Goal: Transaction & Acquisition: Purchase product/service

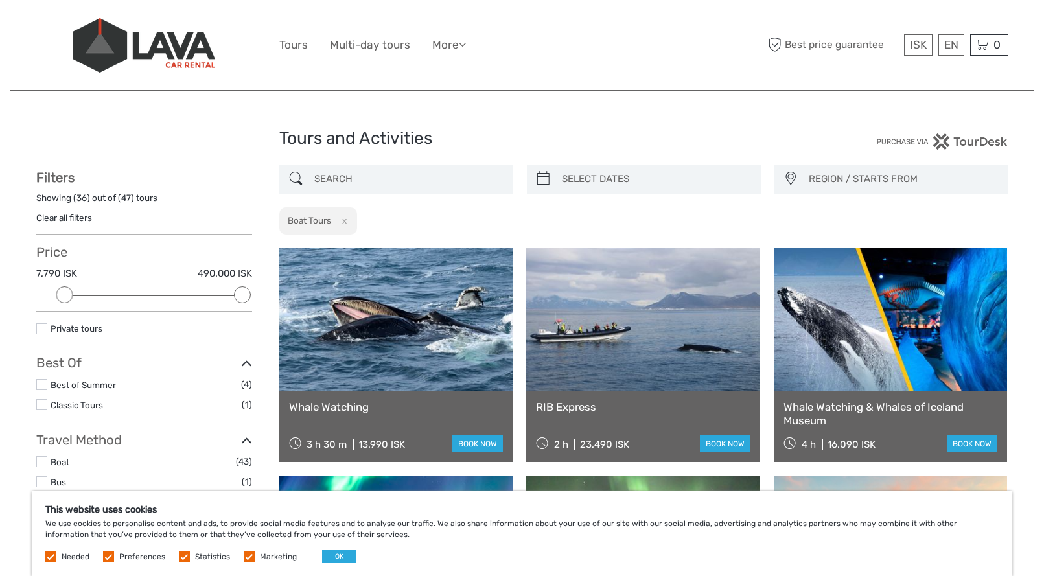
select select
click at [366, 173] on input "search" at bounding box center [408, 179] width 198 height 23
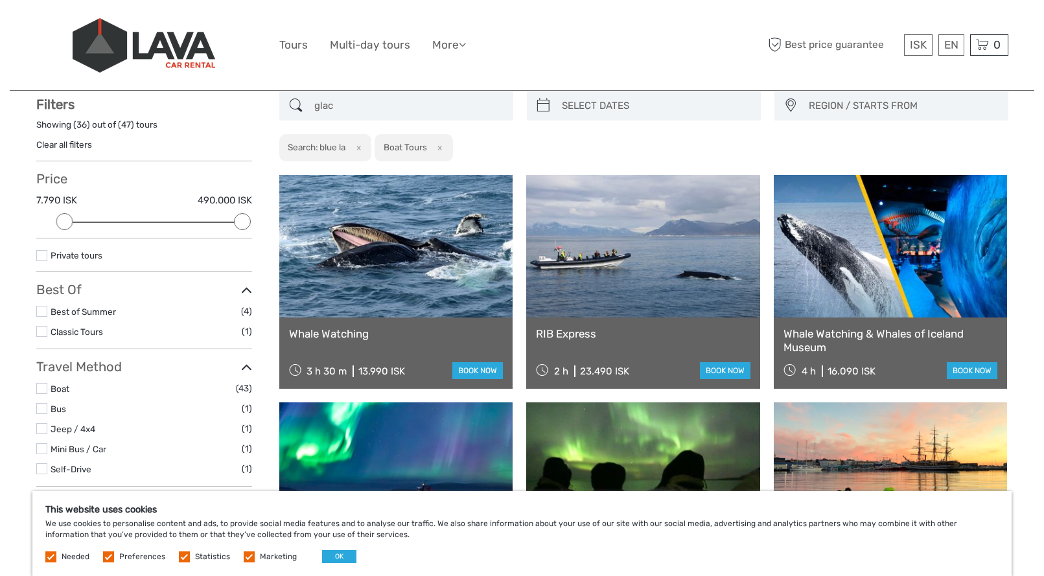
scroll to position [73, 0]
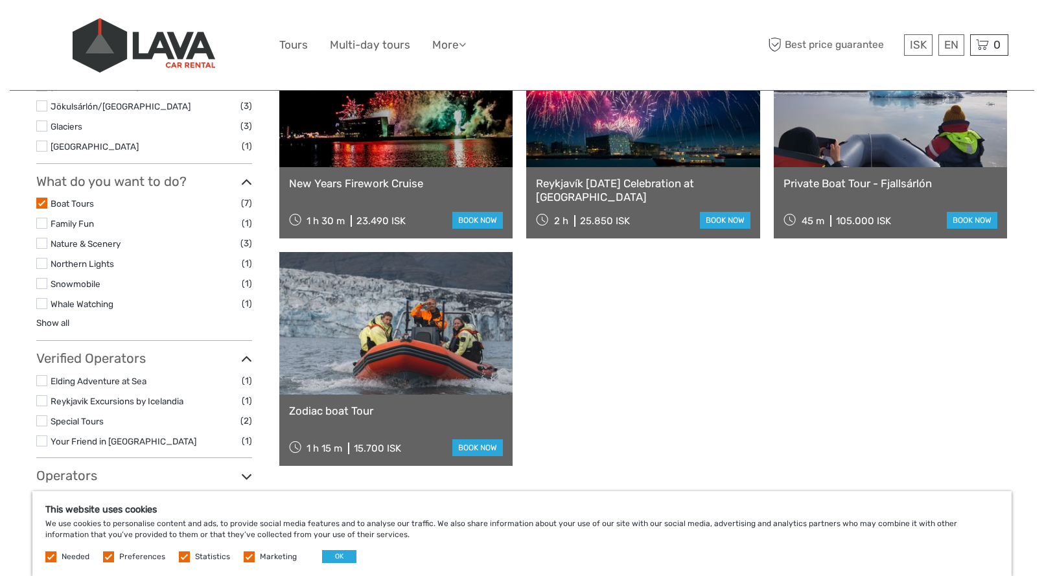
scroll to position [532, 0]
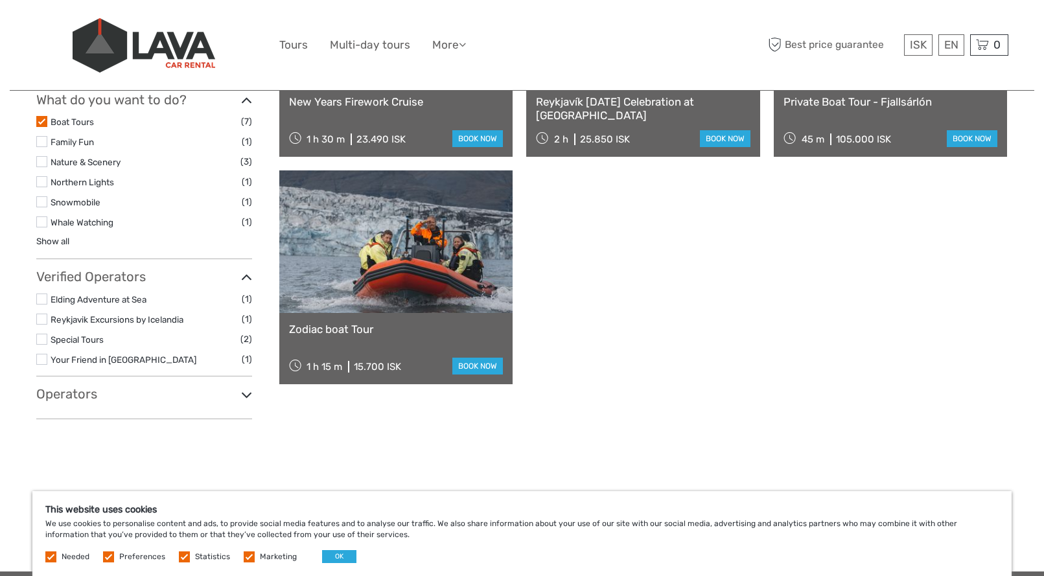
type input "glacier lagoon"
click at [451, 257] on link at bounding box center [396, 241] width 234 height 143
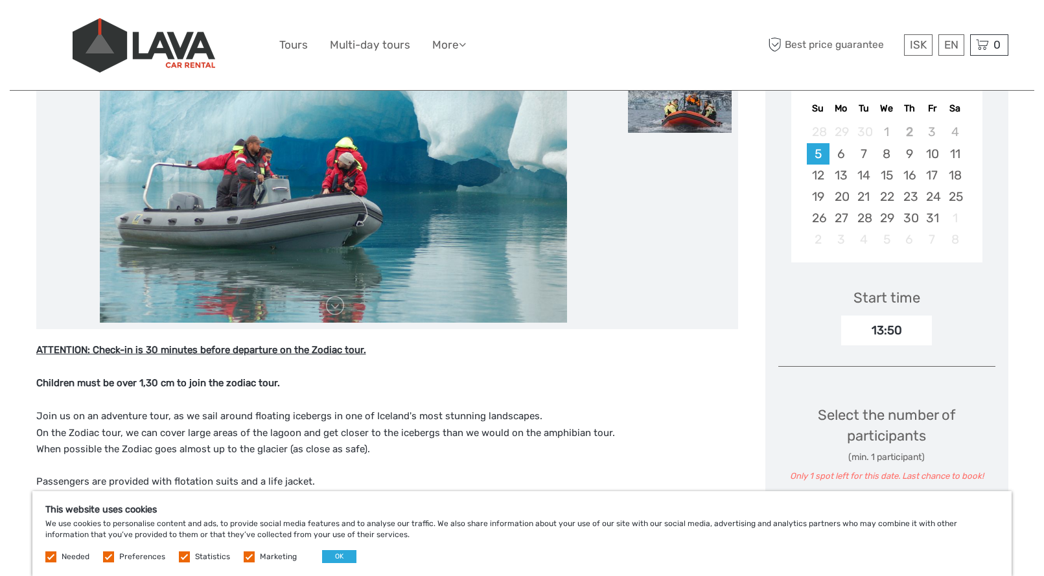
scroll to position [258, 0]
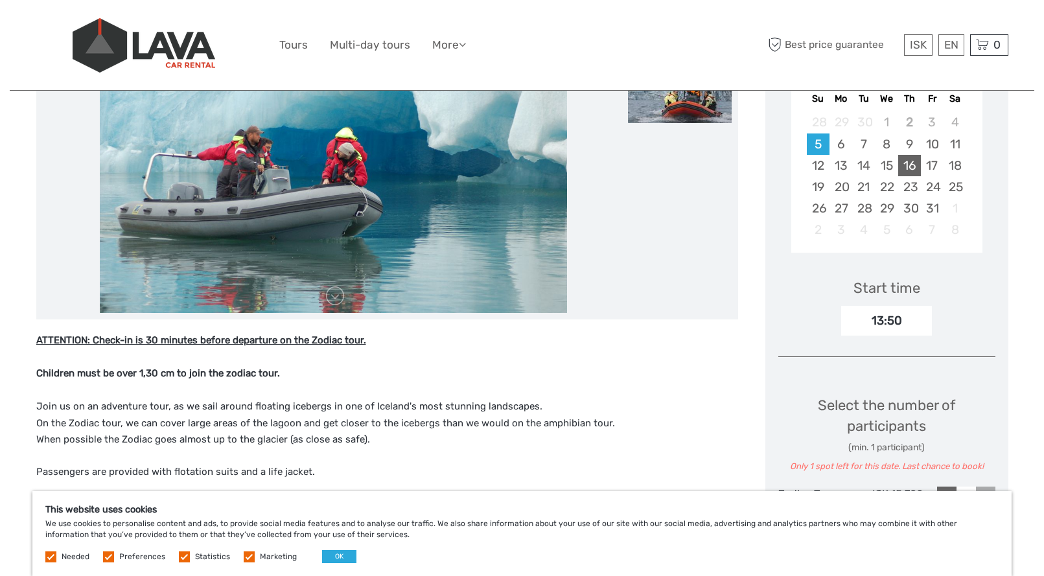
click at [910, 171] on div "16" at bounding box center [909, 165] width 23 height 21
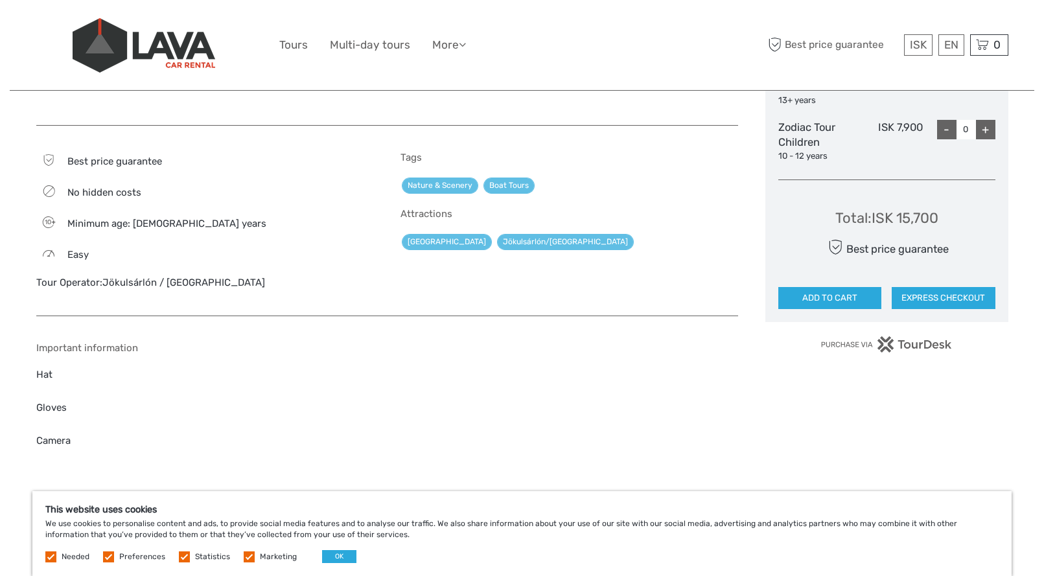
scroll to position [672, 0]
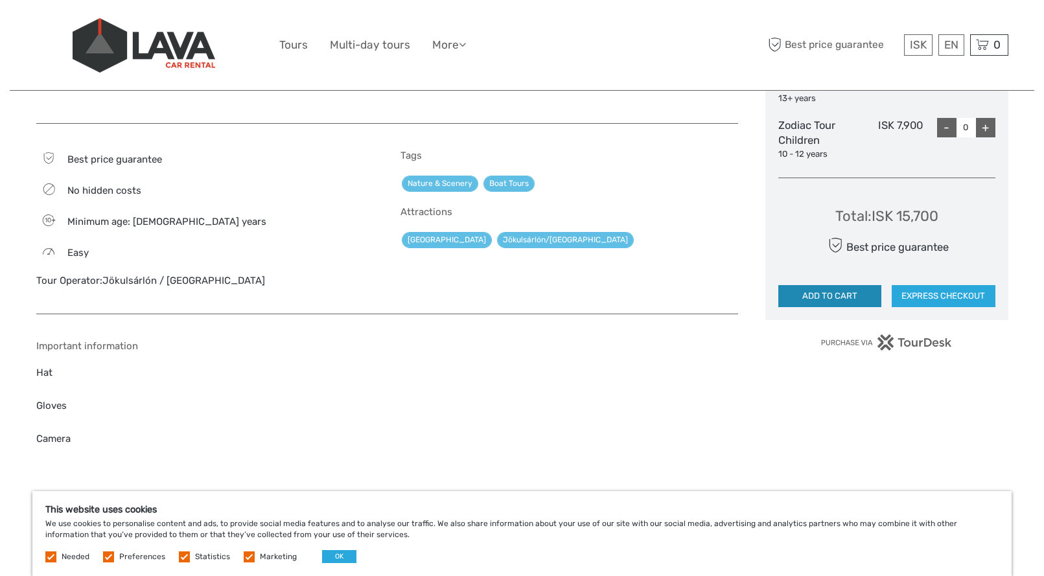
click at [823, 294] on button "ADD TO CART" at bounding box center [830, 296] width 104 height 22
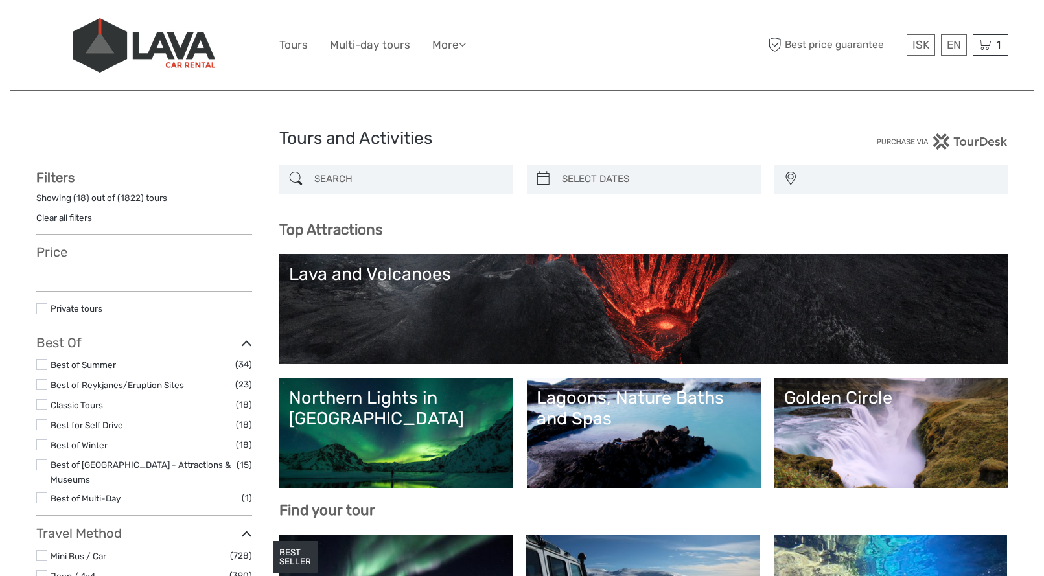
select select
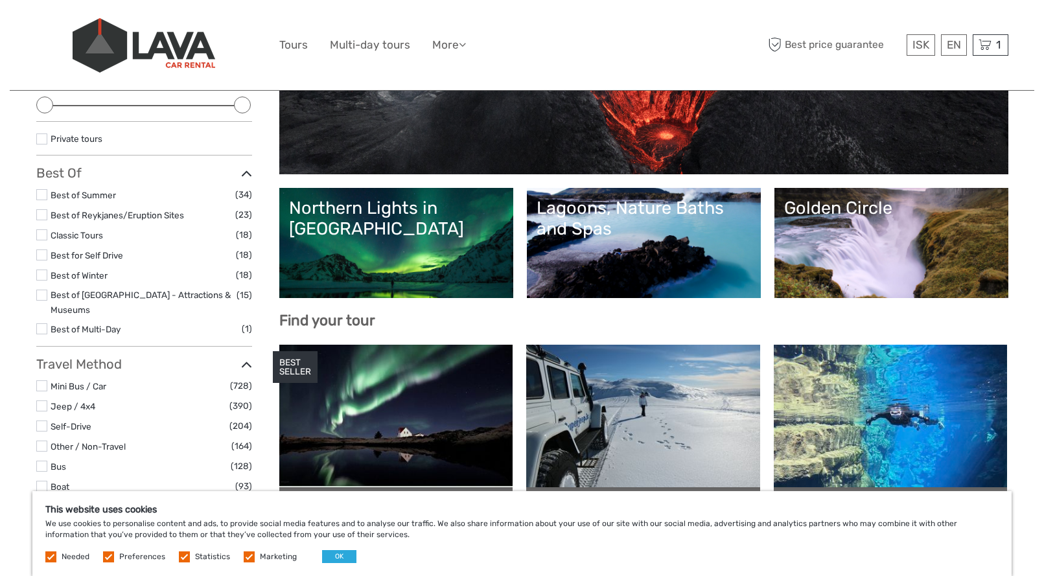
scroll to position [401, 0]
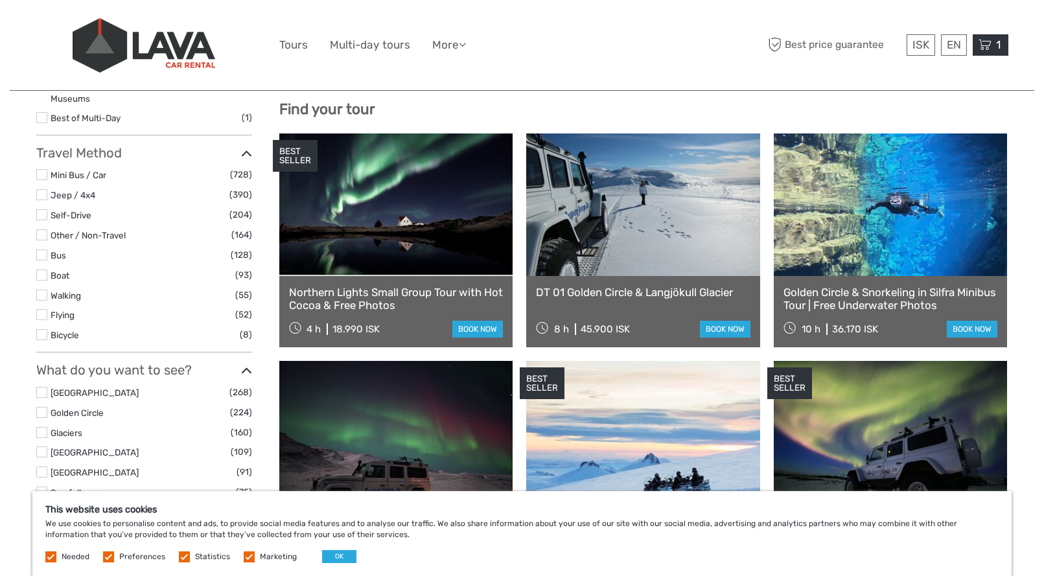
click at [996, 38] on span "1" at bounding box center [998, 44] width 8 height 13
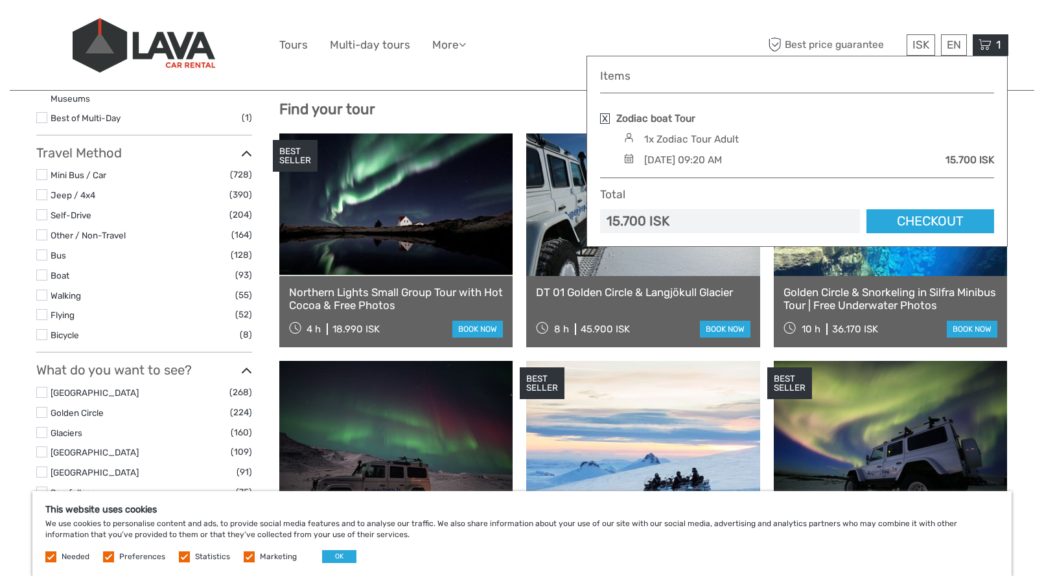
click at [794, 141] on div "1x Zodiac Tour Adult" at bounding box center [807, 139] width 374 height 14
click at [996, 51] on div "1 Items Zodiac boat Tour 1x Zodiac Tour Adult Thursday, 16 October 2025 - 09:20…" at bounding box center [990, 44] width 36 height 21
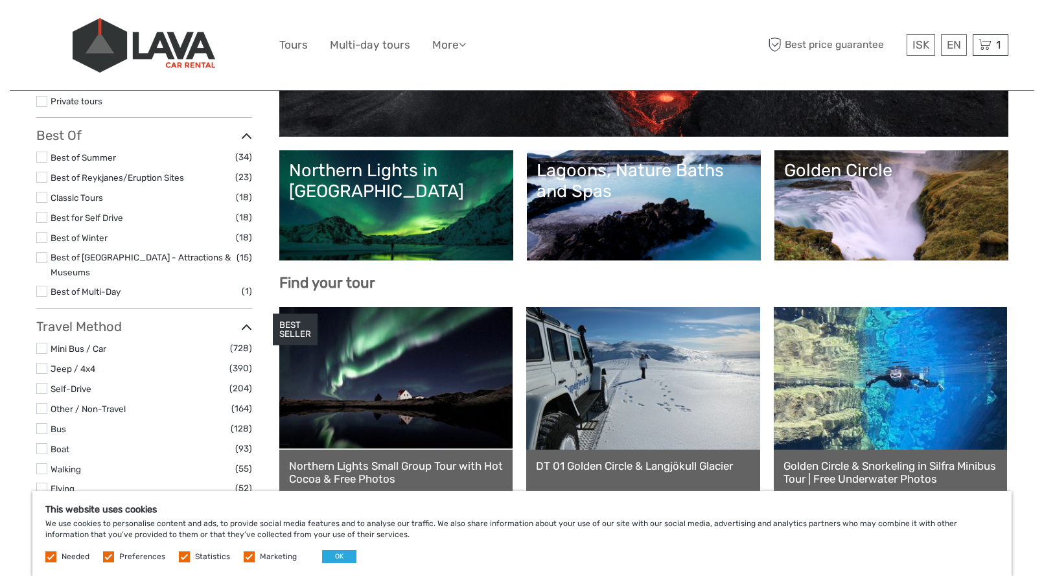
scroll to position [0, 0]
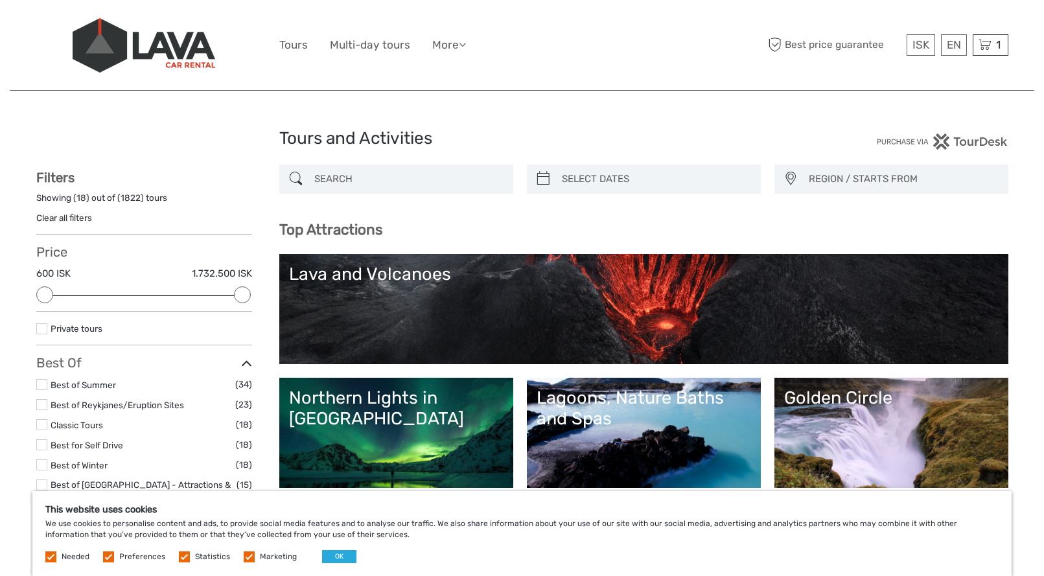
click at [455, 184] on input "search" at bounding box center [408, 179] width 198 height 23
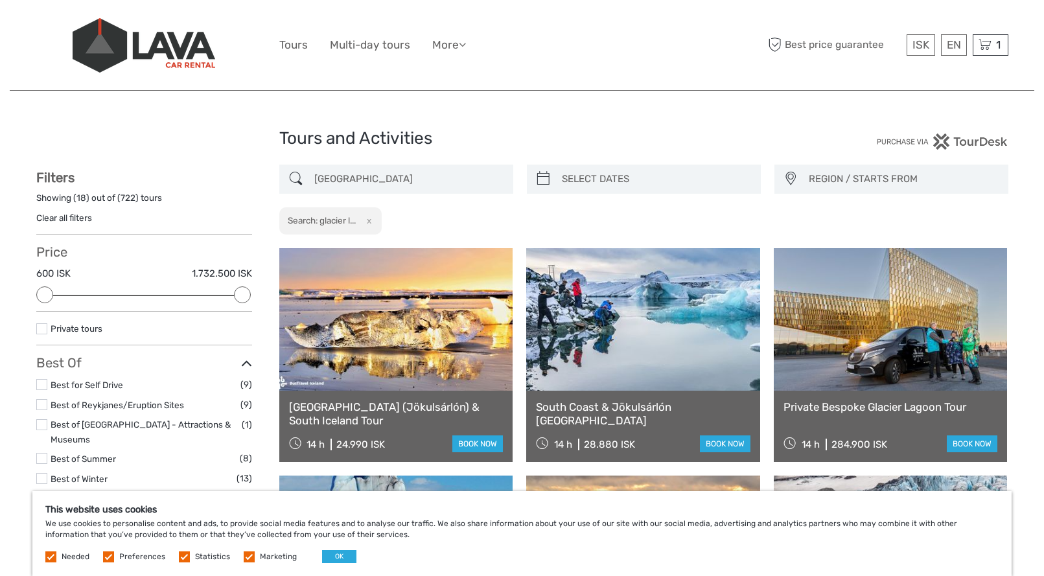
click at [396, 192] on div "[GEOGRAPHIC_DATA]" at bounding box center [396, 179] width 234 height 29
click at [359, 179] on input "[GEOGRAPHIC_DATA]" at bounding box center [408, 179] width 198 height 23
click at [317, 181] on input "[GEOGRAPHIC_DATA]" at bounding box center [408, 179] width 198 height 23
click at [385, 181] on input "[GEOGRAPHIC_DATA]" at bounding box center [408, 179] width 198 height 23
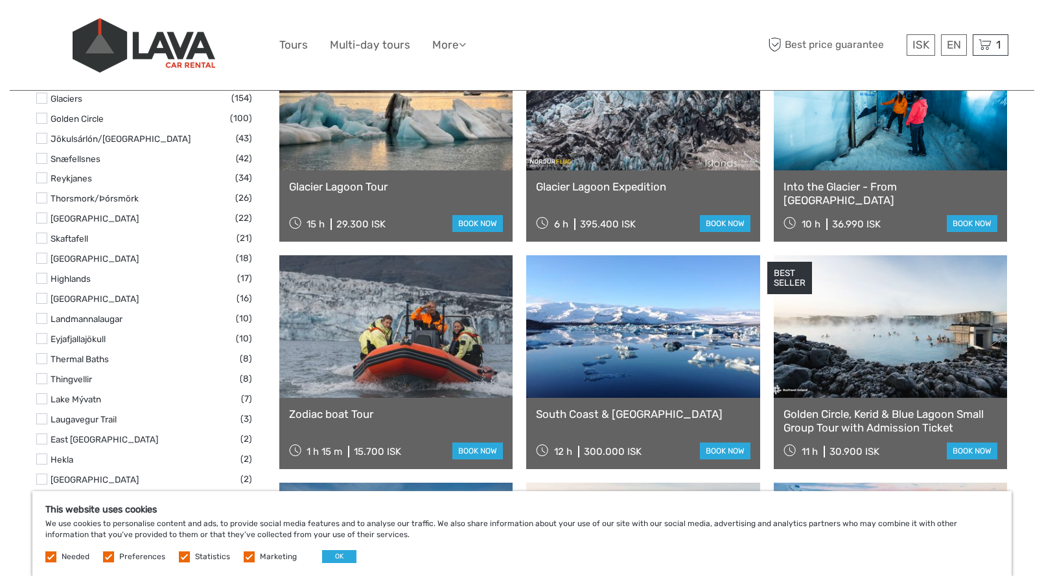
scroll to position [676, 0]
type input "glacier lagoon zodiac"
click at [411, 331] on link at bounding box center [396, 326] width 234 height 143
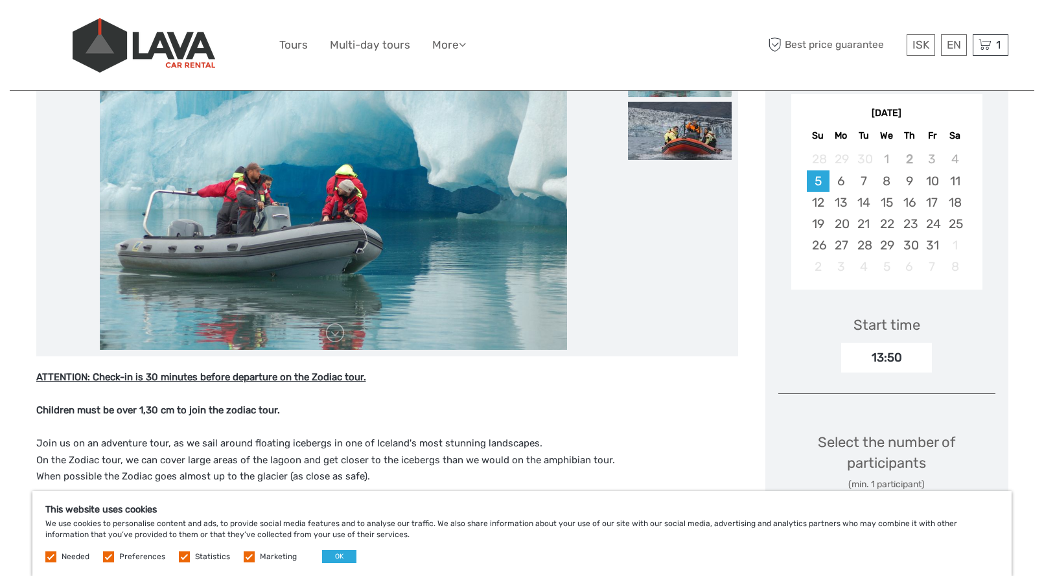
scroll to position [222, 0]
click at [912, 206] on div "16" at bounding box center [909, 201] width 23 height 21
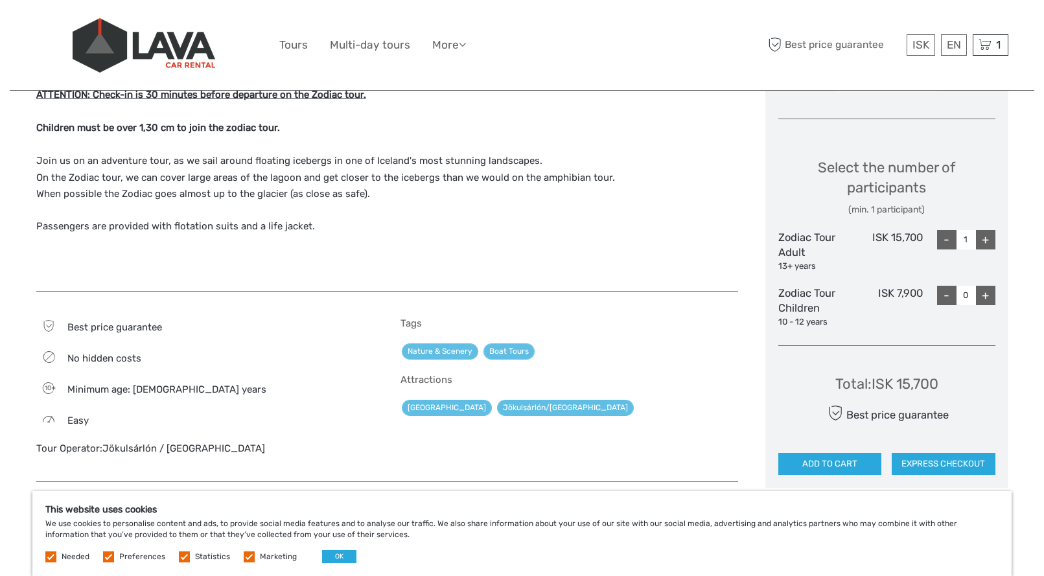
scroll to position [507, 0]
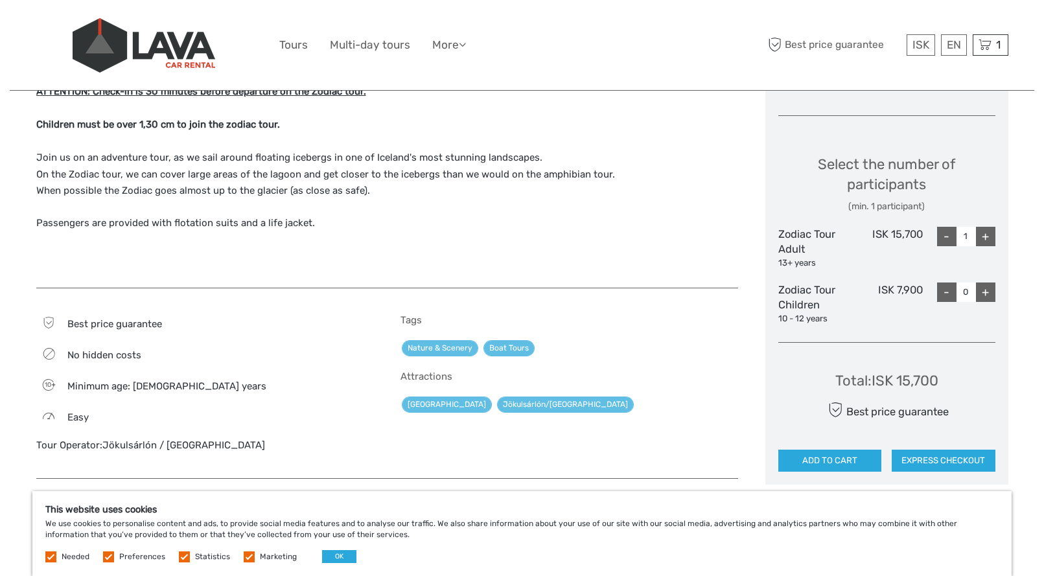
click at [979, 238] on div "+" at bounding box center [985, 236] width 19 height 19
type input "2"
click at [824, 463] on button "ADD TO CART" at bounding box center [830, 461] width 104 height 22
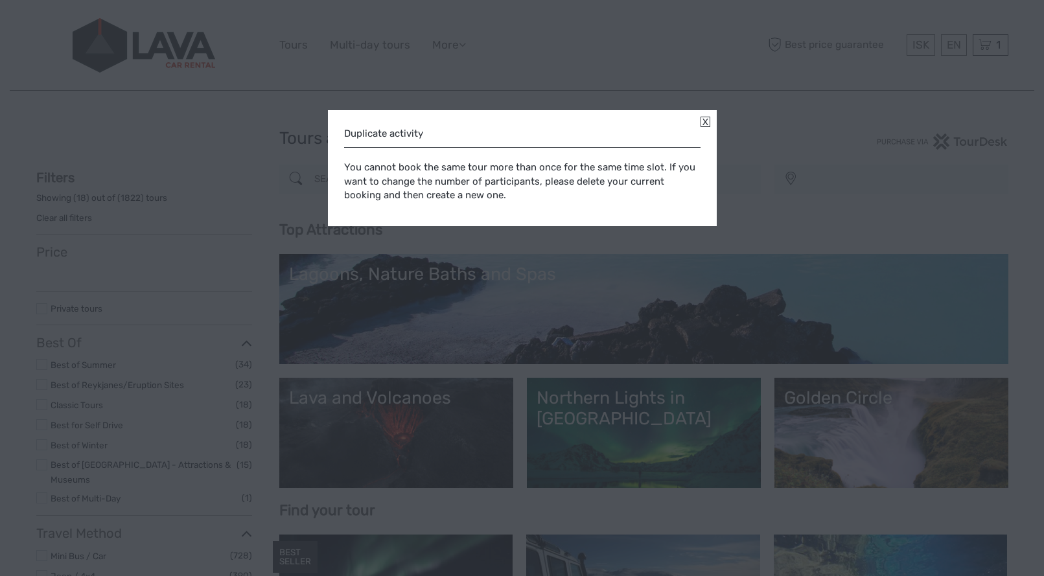
select select
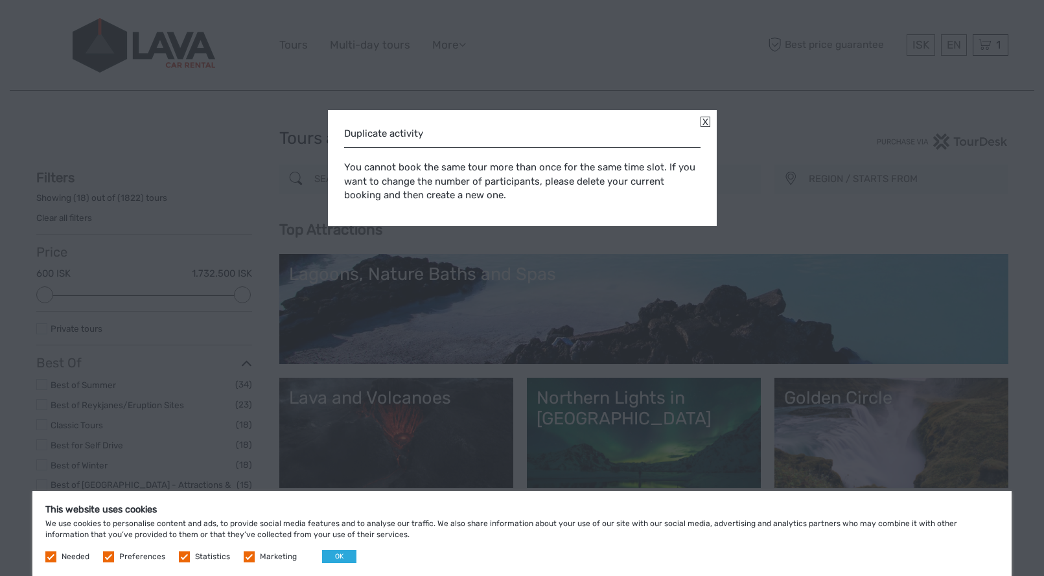
click at [705, 120] on link at bounding box center [705, 122] width 10 height 10
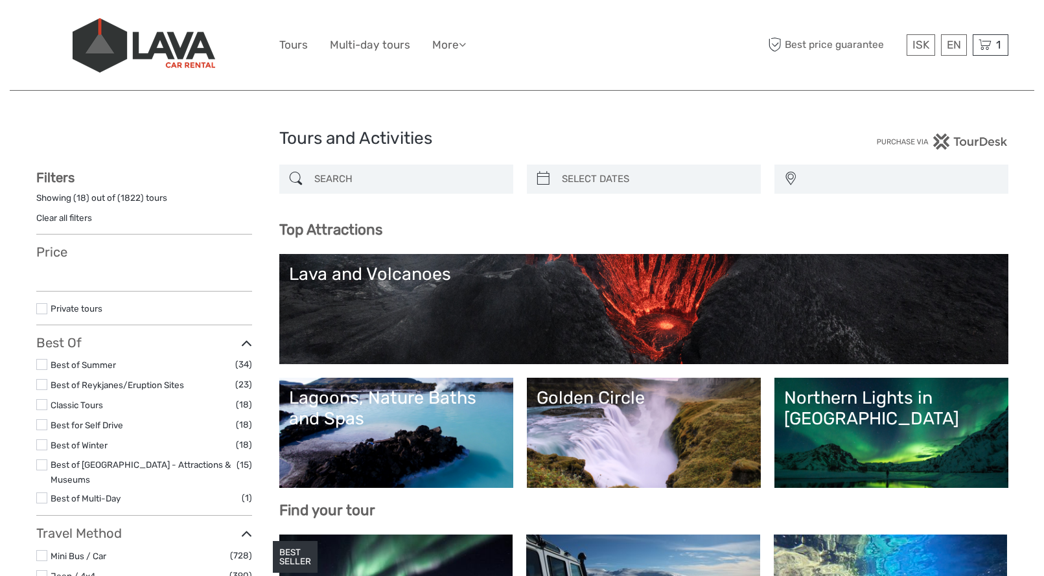
select select
click at [985, 35] on div "1 Items Zodiac boat Tour 1x Zodiac Tour Adult [DATE] 09:20 AM 15.700 ISK Total …" at bounding box center [990, 44] width 36 height 21
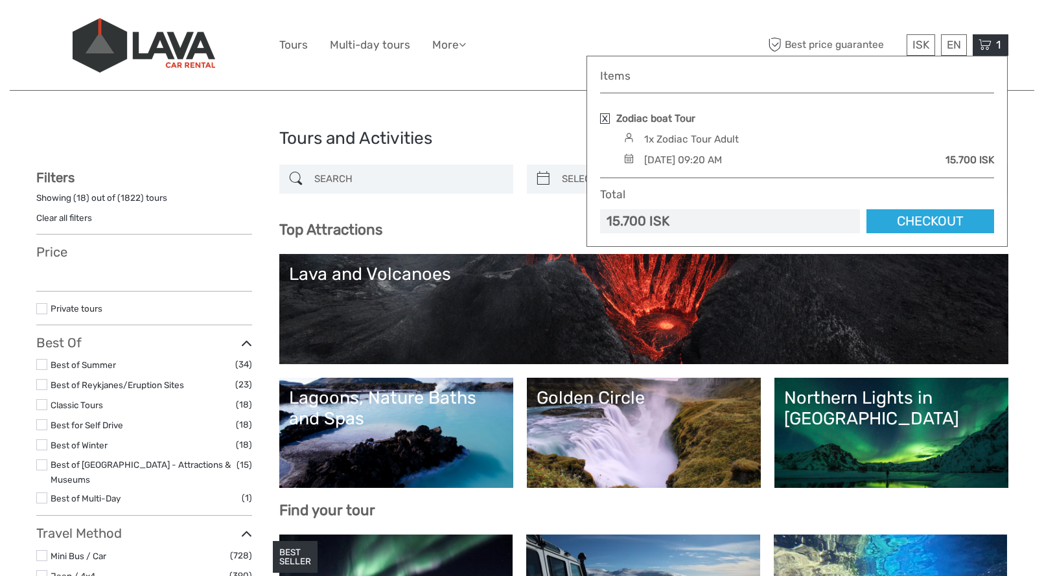
select select
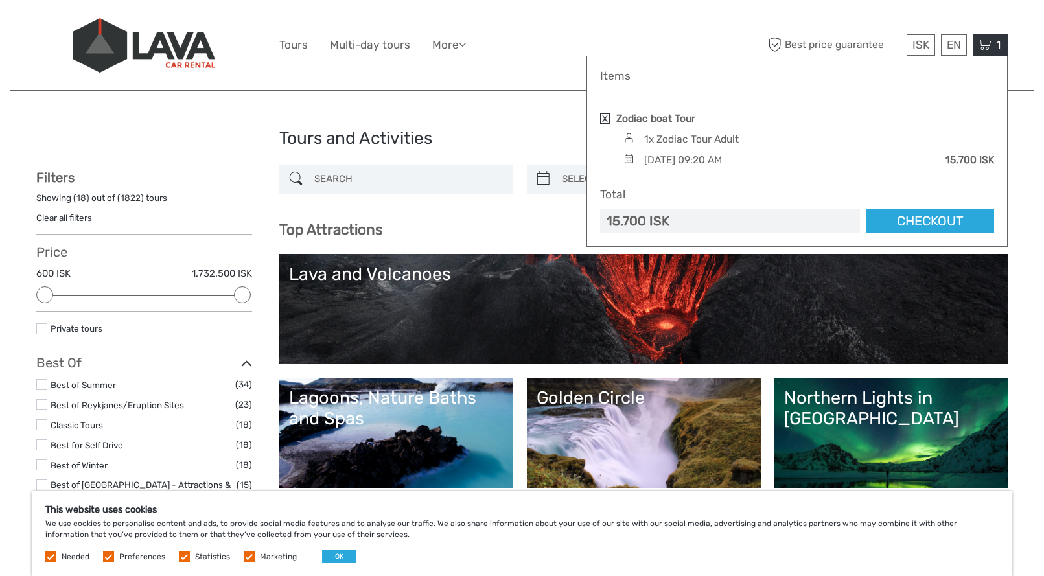
click at [722, 156] on div "[DATE] 09:20 AM" at bounding box center [683, 160] width 78 height 14
click at [927, 222] on link "Checkout" at bounding box center [930, 221] width 128 height 24
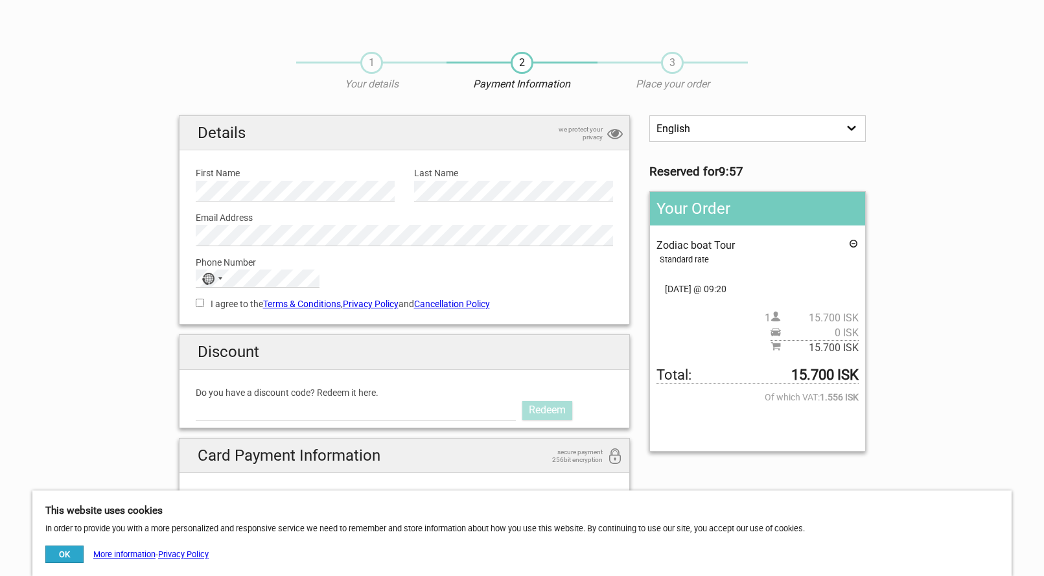
click at [374, 60] on span "1" at bounding box center [371, 63] width 23 height 22
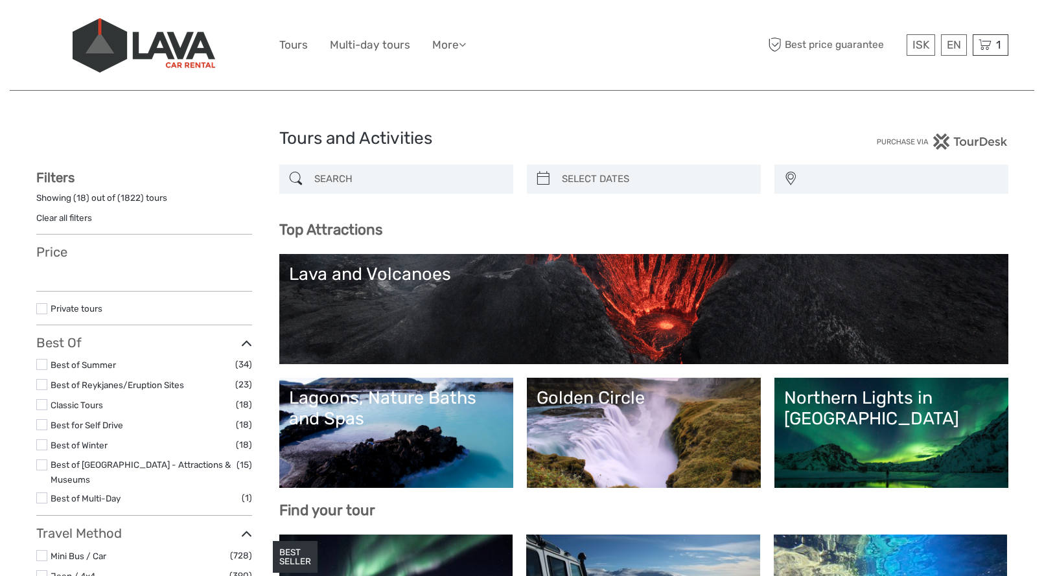
select select
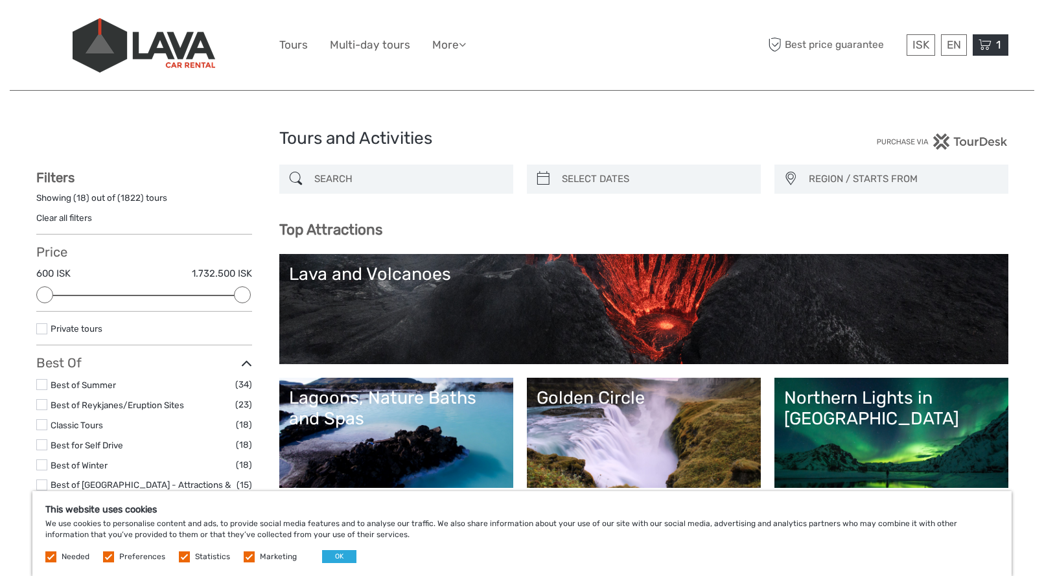
click at [989, 43] on icon at bounding box center [984, 45] width 13 height 16
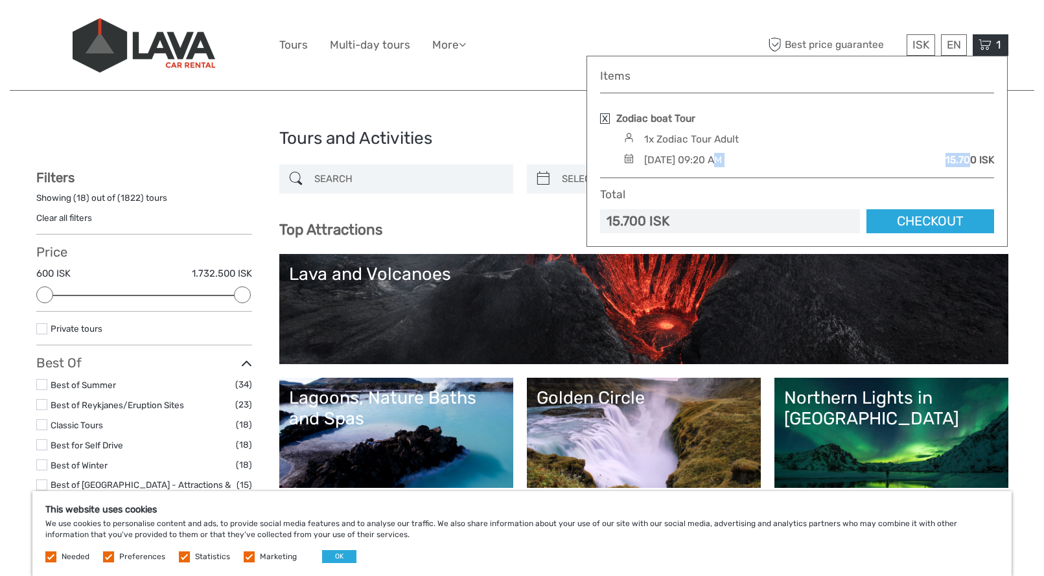
drag, startPoint x: 970, startPoint y: 153, endPoint x: 712, endPoint y: 154, distance: 257.8
click at [712, 154] on div "Thursday, 16 October 2025 - 09:20 AM 15.700 ISK" at bounding box center [807, 160] width 374 height 14
click at [832, 137] on div "1x Zodiac Tour Adult" at bounding box center [807, 139] width 374 height 14
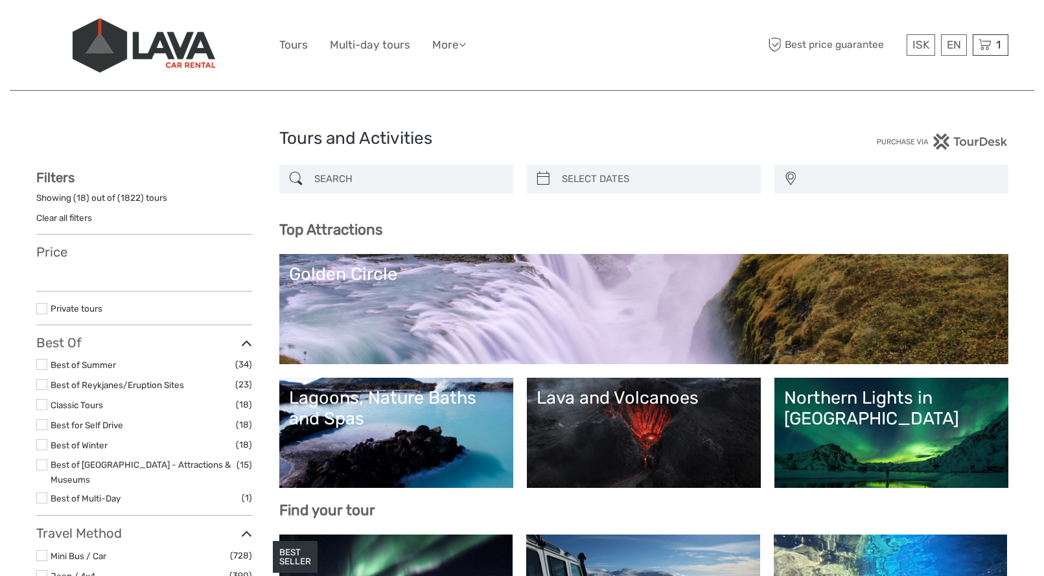
select select
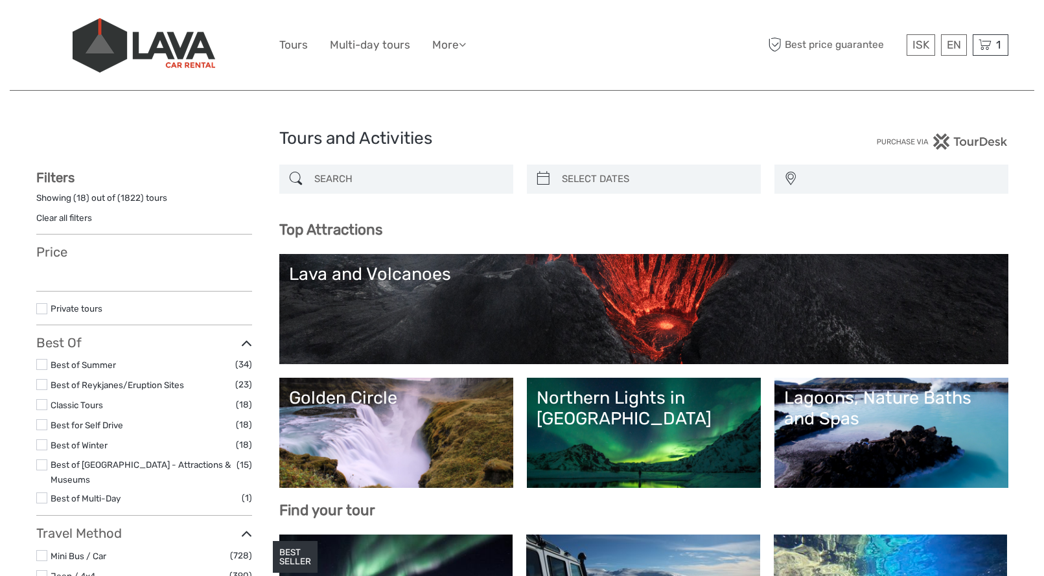
select select
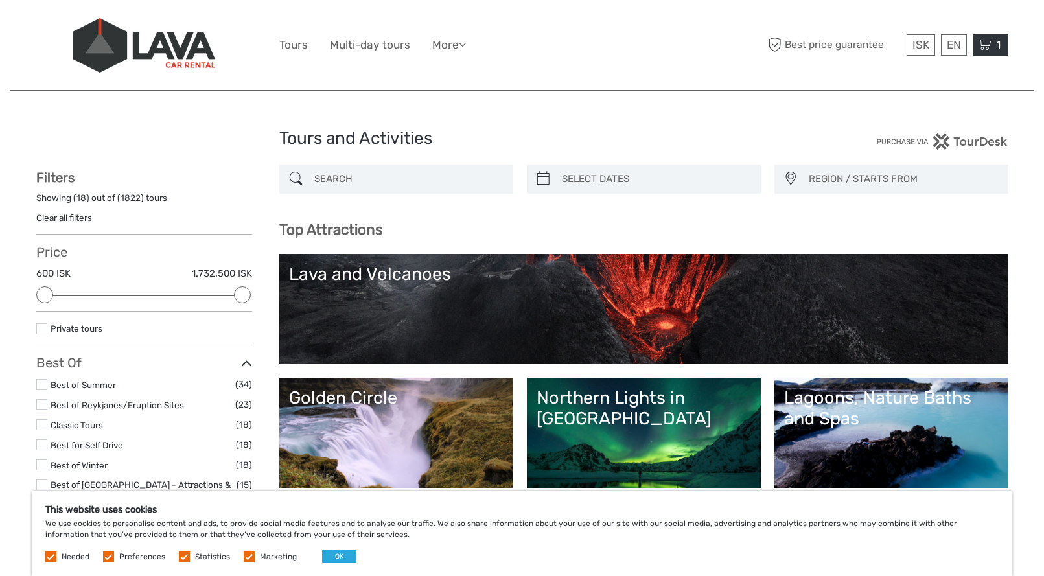
click at [985, 44] on icon at bounding box center [984, 45] width 13 height 16
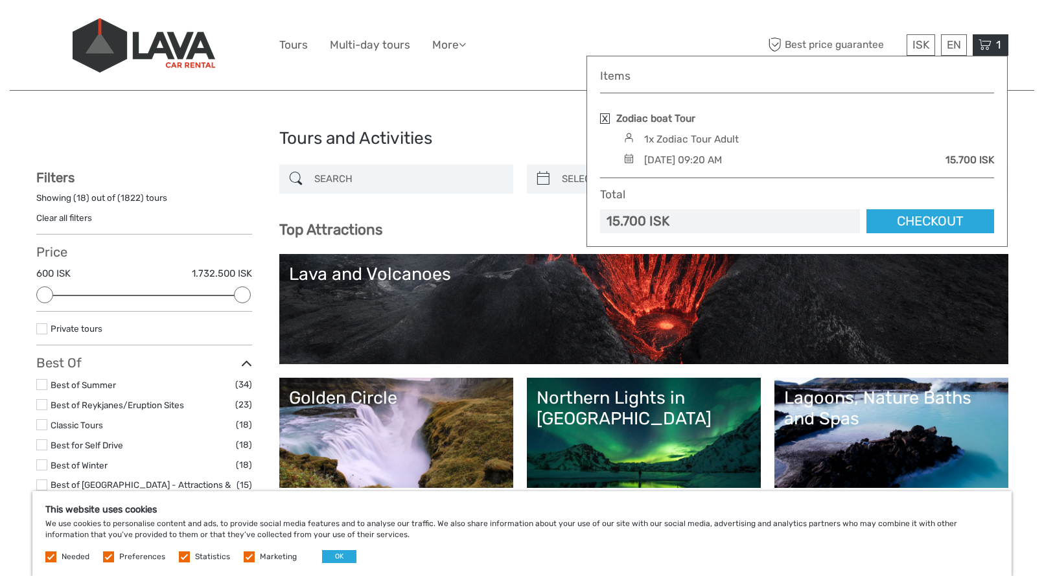
drag, startPoint x: 957, startPoint y: 155, endPoint x: 709, endPoint y: 157, distance: 248.1
click at [709, 157] on div "Thursday, 16 October 2025 - 09:20 AM 15.700 ISK" at bounding box center [807, 160] width 374 height 14
click at [761, 144] on div "1x Zodiac Tour Adult" at bounding box center [807, 139] width 374 height 14
click at [692, 220] on div "15.700 ISK" at bounding box center [730, 221] width 260 height 24
click at [538, 81] on div "ISK ISK € $ £ EN English Español Deutsch Tours Multi-day tours More Food & drin…" at bounding box center [522, 45] width 972 height 90
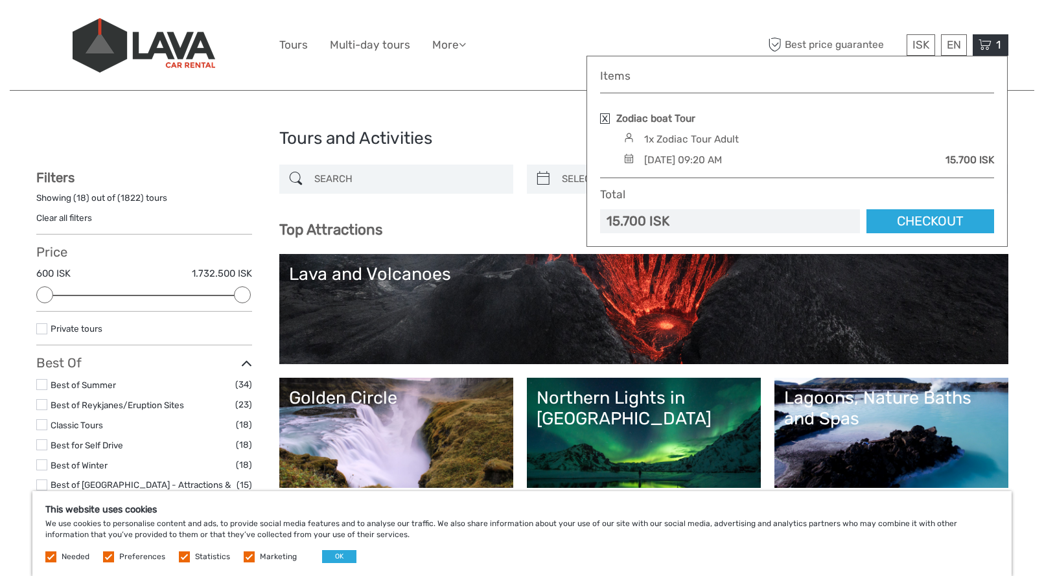
click at [602, 117] on link at bounding box center [605, 118] width 10 height 10
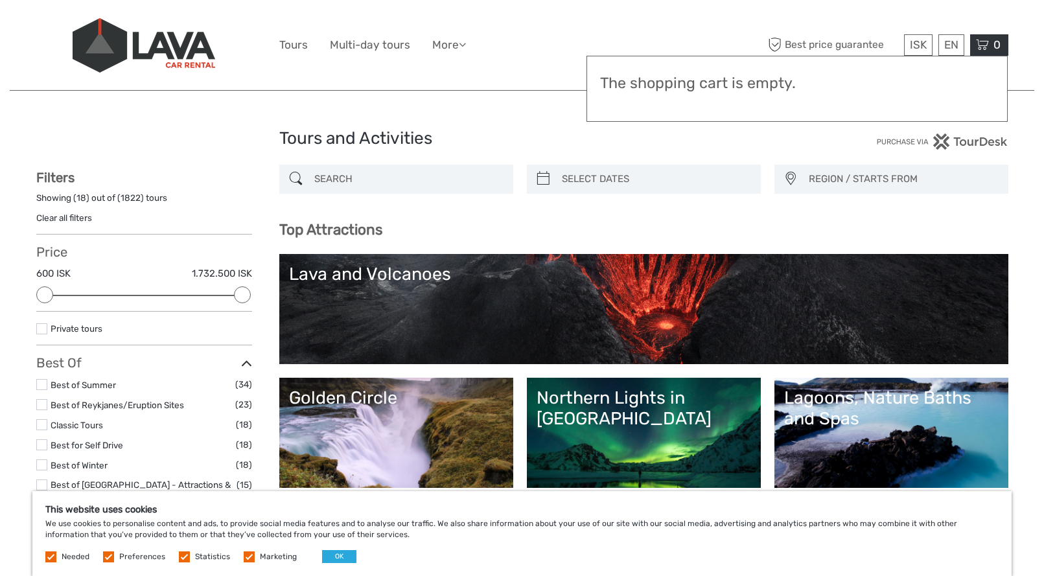
click at [706, 17] on div "ISK ISK € $ £ EN English Español Deutsch Tours Multi-day tours More Food & drin…" at bounding box center [522, 45] width 486 height 71
click at [994, 39] on span "0" at bounding box center [996, 44] width 11 height 13
click at [436, 176] on input "search" at bounding box center [408, 179] width 198 height 23
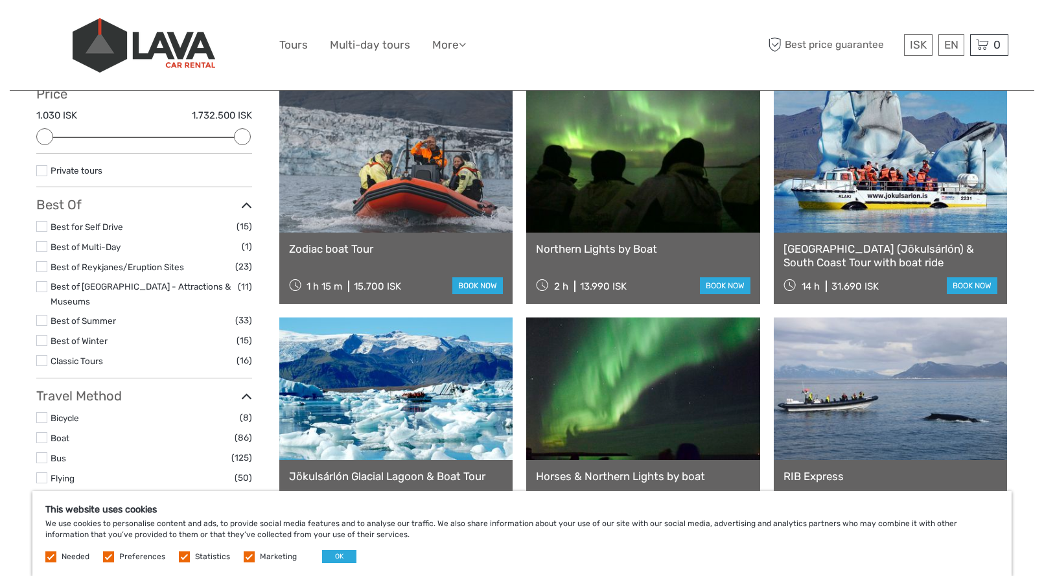
scroll to position [163, 0]
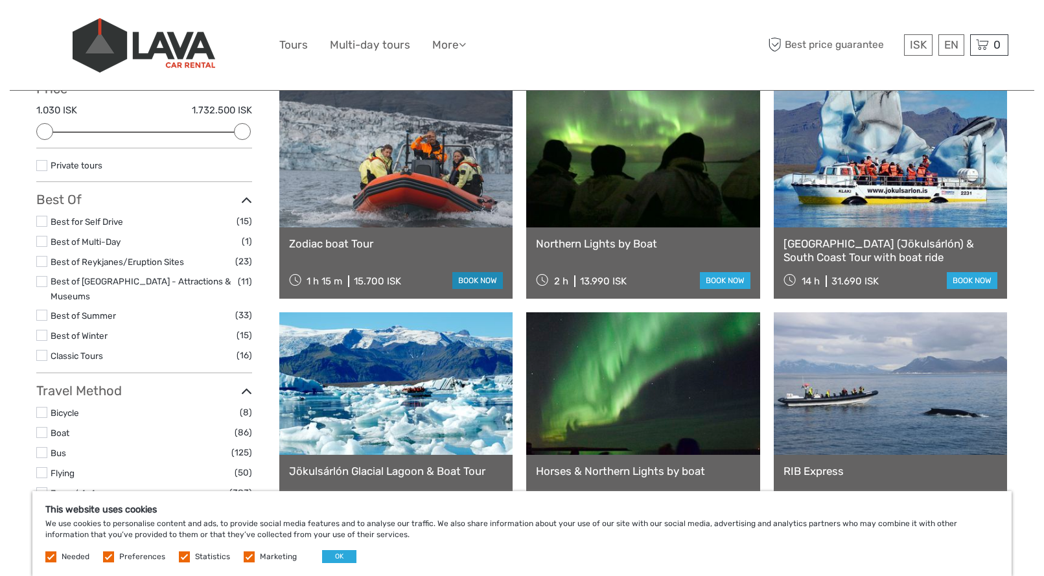
type input "zodiac boat tour"
click at [492, 280] on link "book now" at bounding box center [477, 280] width 51 height 17
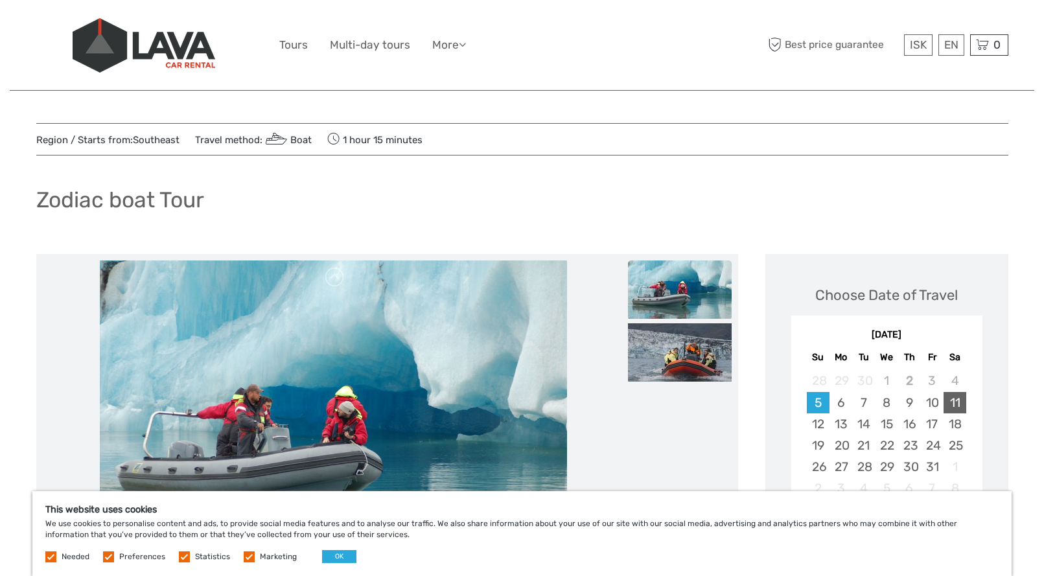
click at [955, 407] on div "11" at bounding box center [954, 402] width 23 height 21
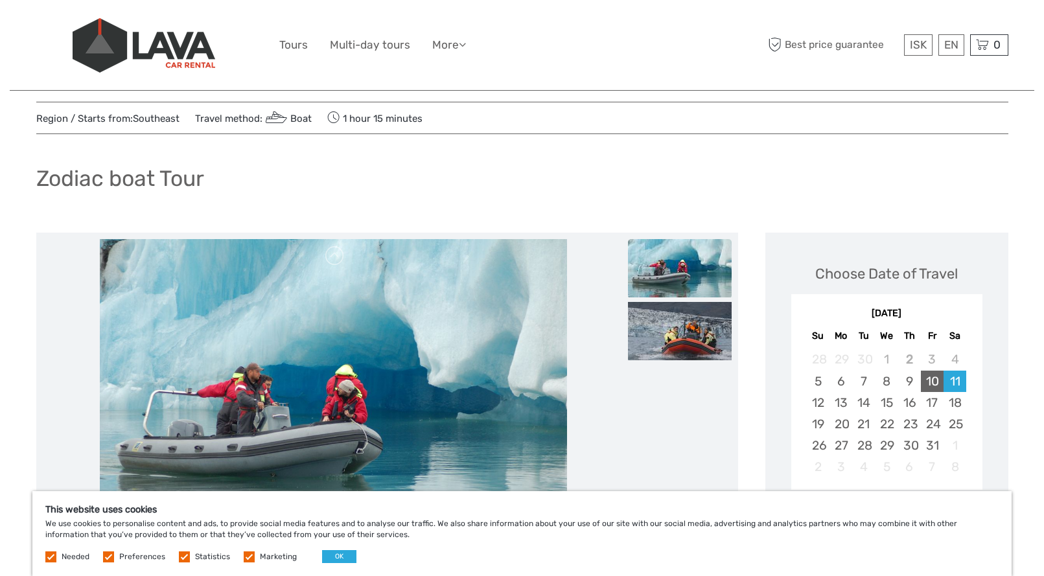
scroll to position [75, 0]
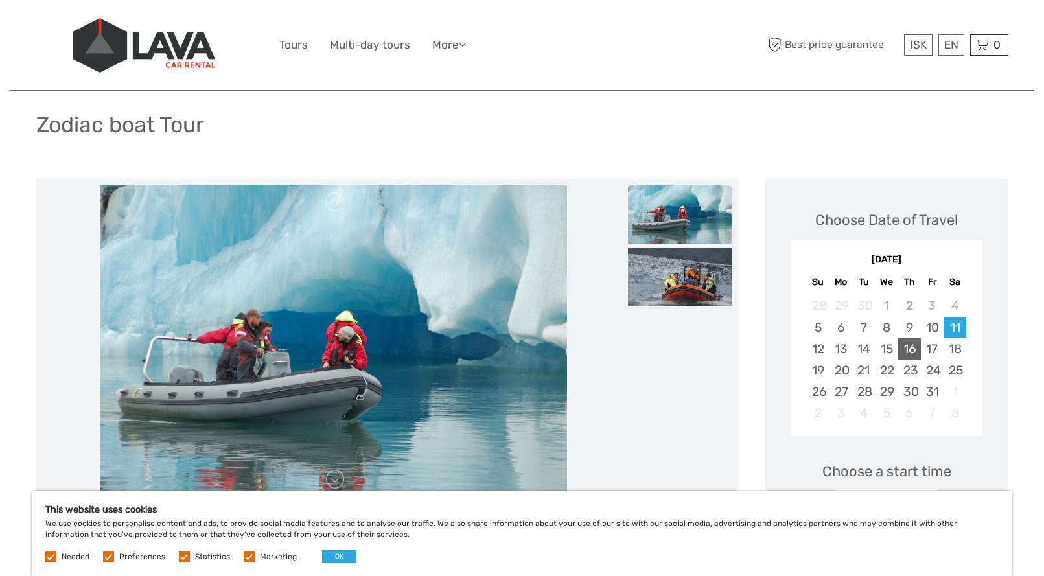
click at [904, 354] on div "16" at bounding box center [909, 348] width 23 height 21
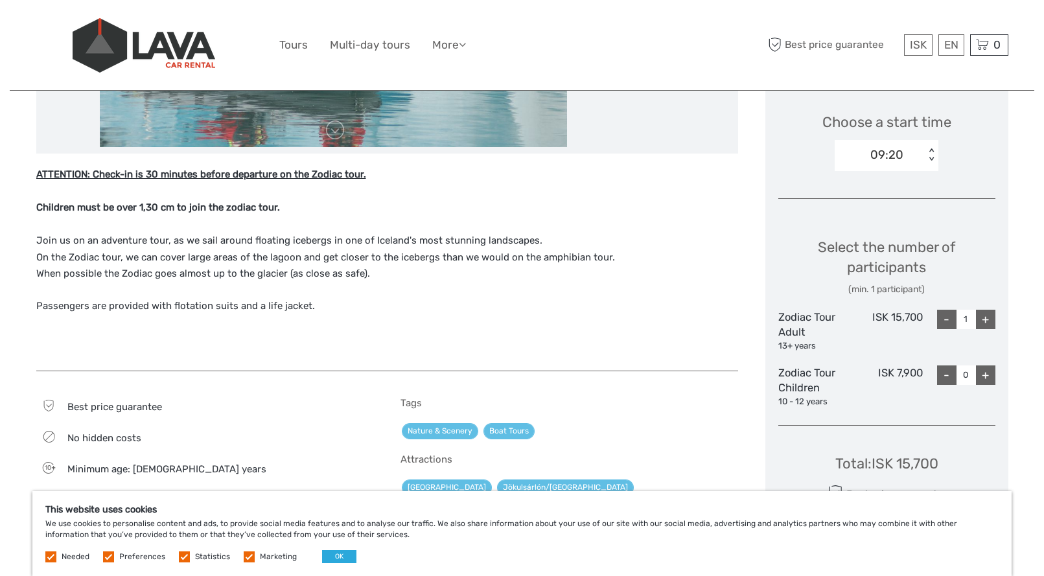
scroll to position [444, 0]
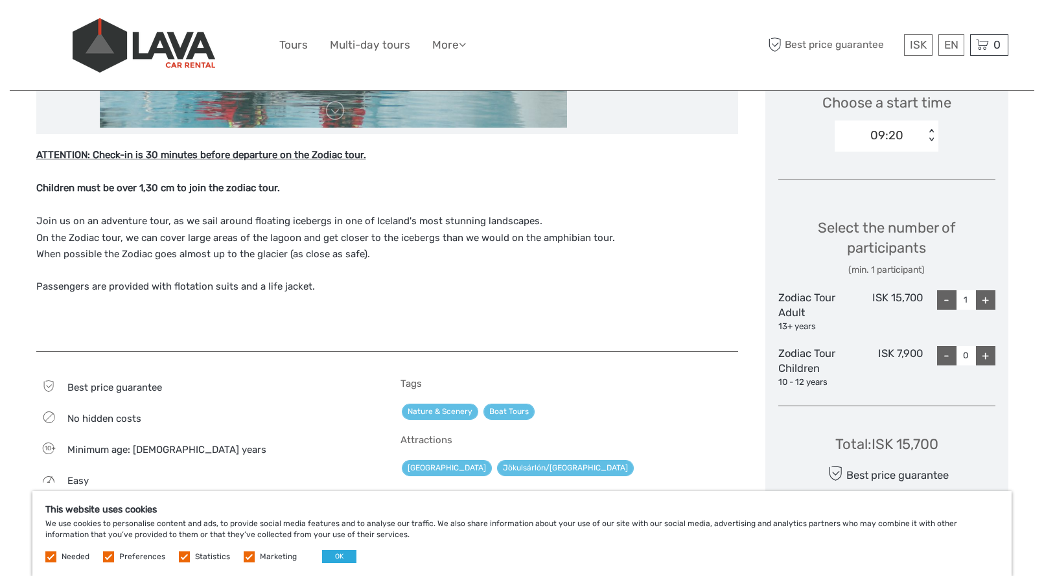
click at [987, 294] on div "+" at bounding box center [985, 299] width 19 height 19
type input "2"
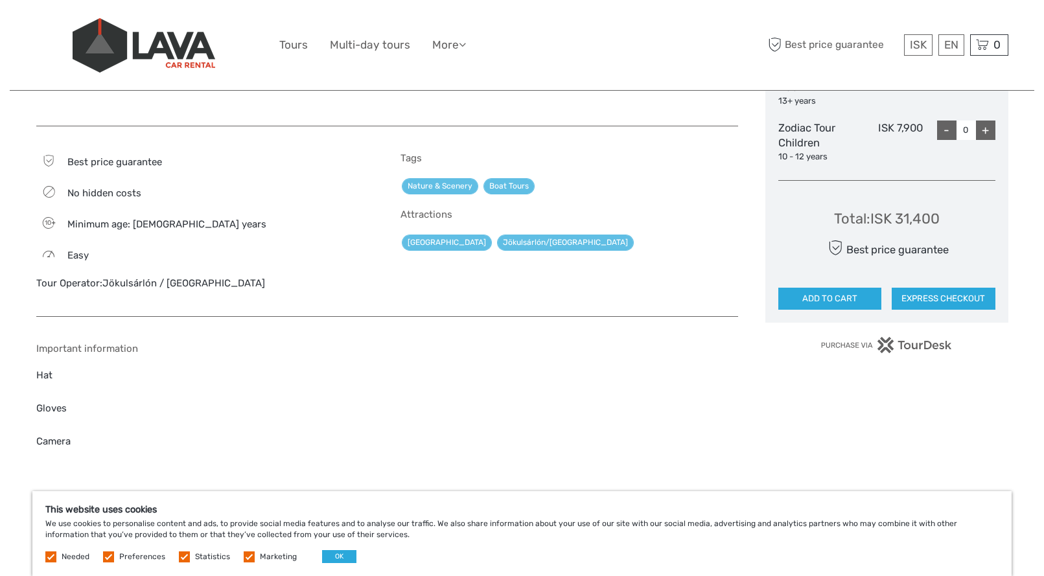
scroll to position [680, 0]
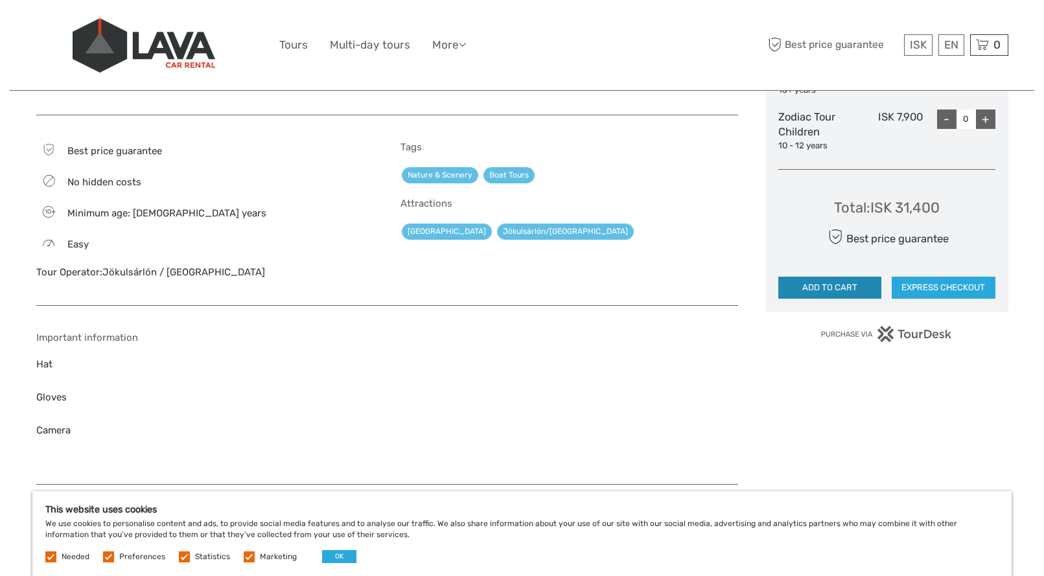
click at [856, 292] on button "ADD TO CART" at bounding box center [830, 288] width 104 height 22
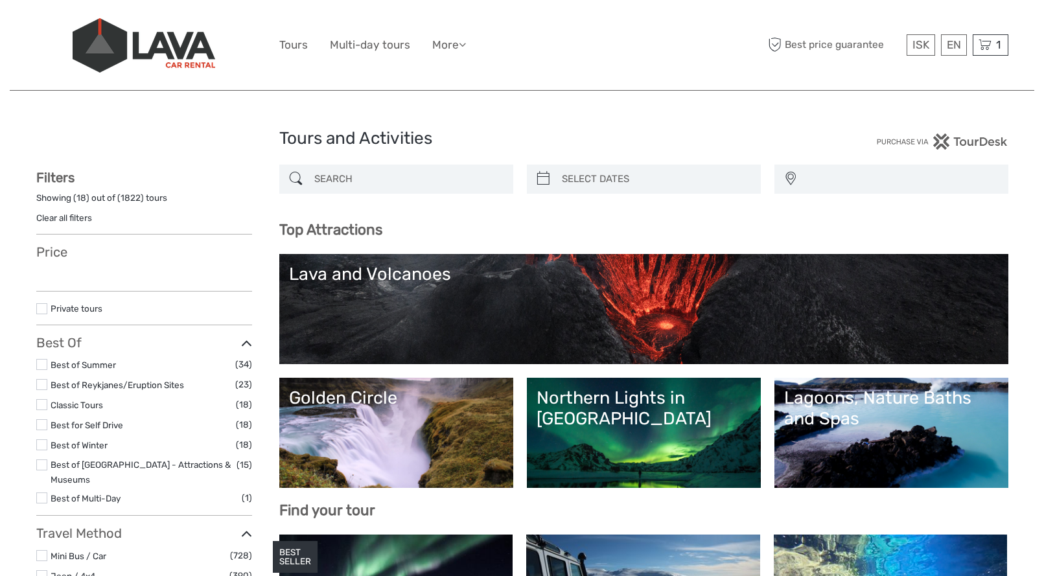
select select
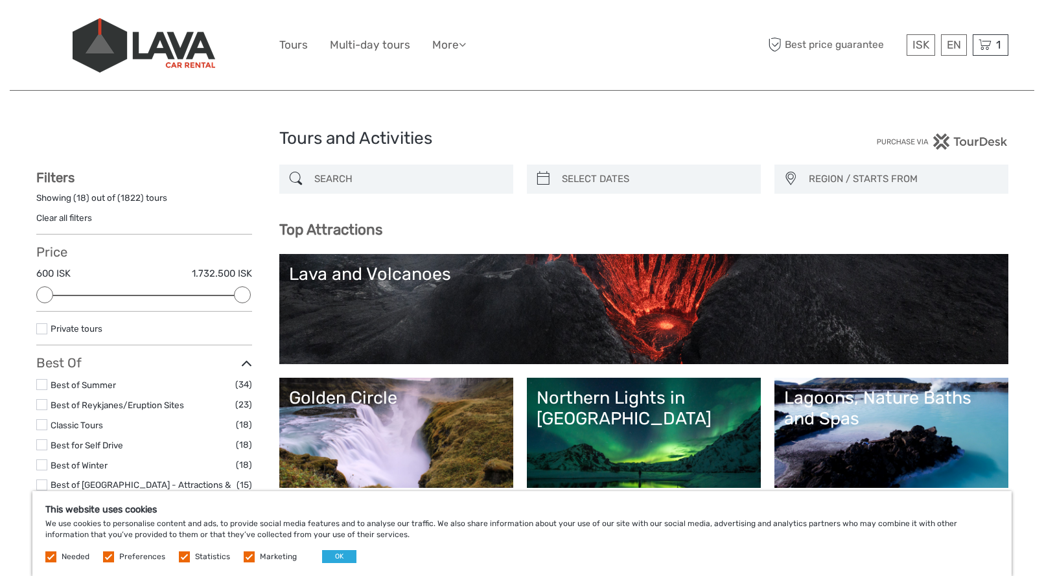
click at [997, 44] on span "1" at bounding box center [998, 44] width 8 height 13
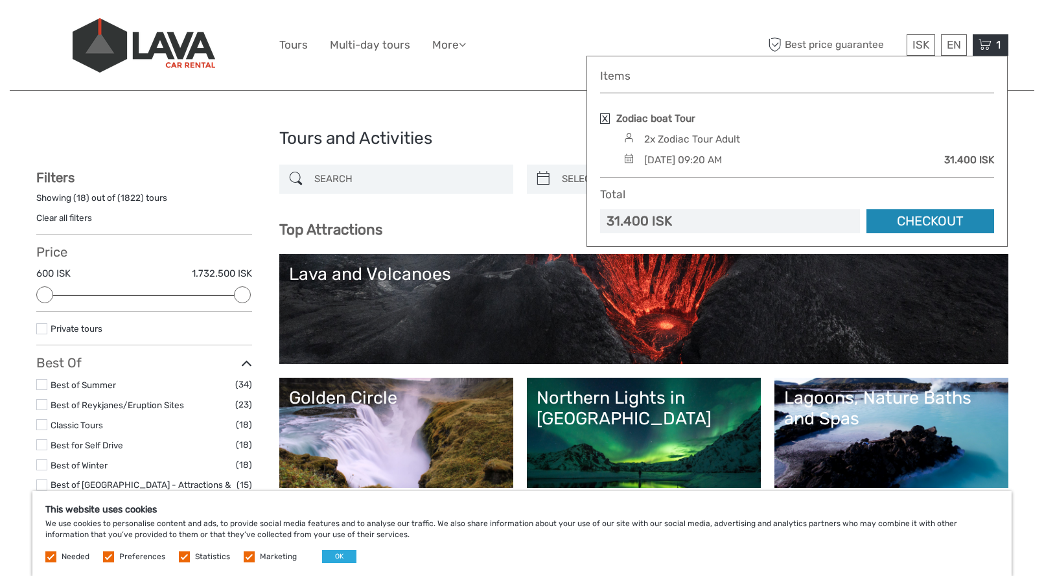
click at [932, 223] on link "Checkout" at bounding box center [930, 221] width 128 height 24
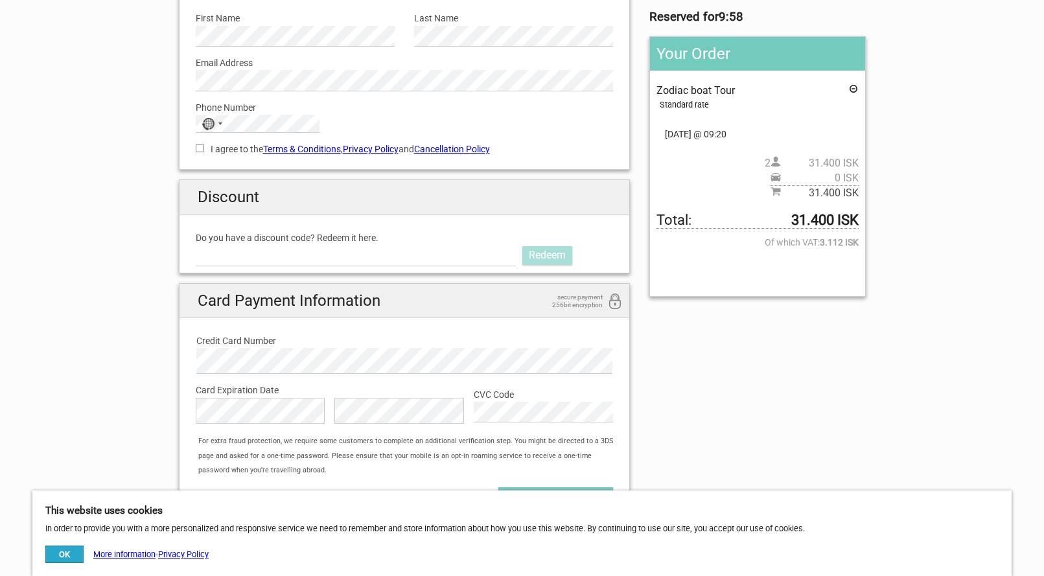
scroll to position [102, 0]
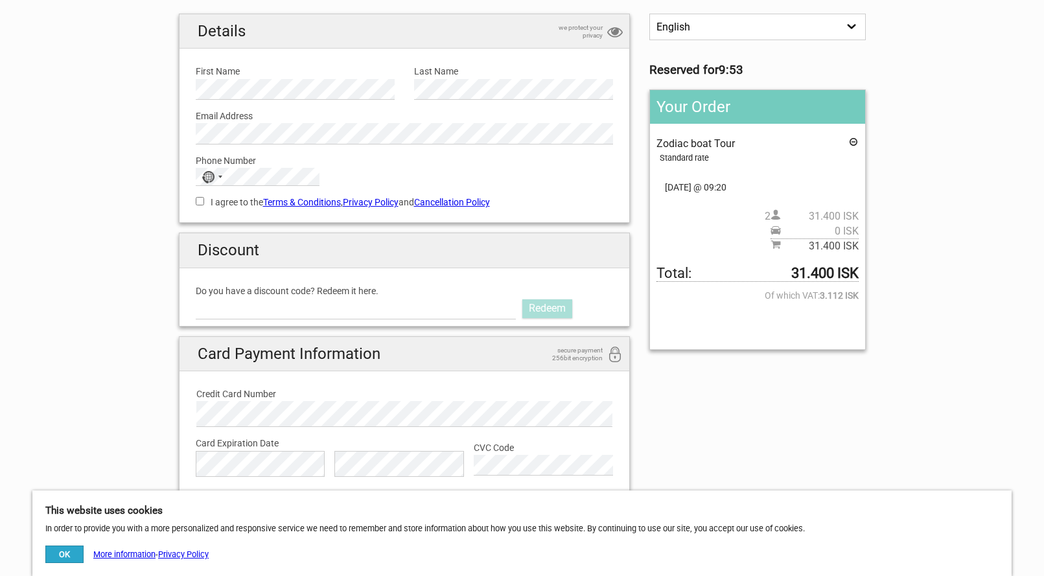
click at [308, 294] on label "Do you have a discount code? Redeem it here." at bounding box center [405, 291] width 418 height 14
click at [308, 298] on input "Do you have a discount code? Redeem it here." at bounding box center [356, 308] width 321 height 21
paste input "LAVATOURS"
type input "LAVATOURS"
click at [534, 298] on div "LAVATOURS Redeem" at bounding box center [405, 308] width 418 height 21
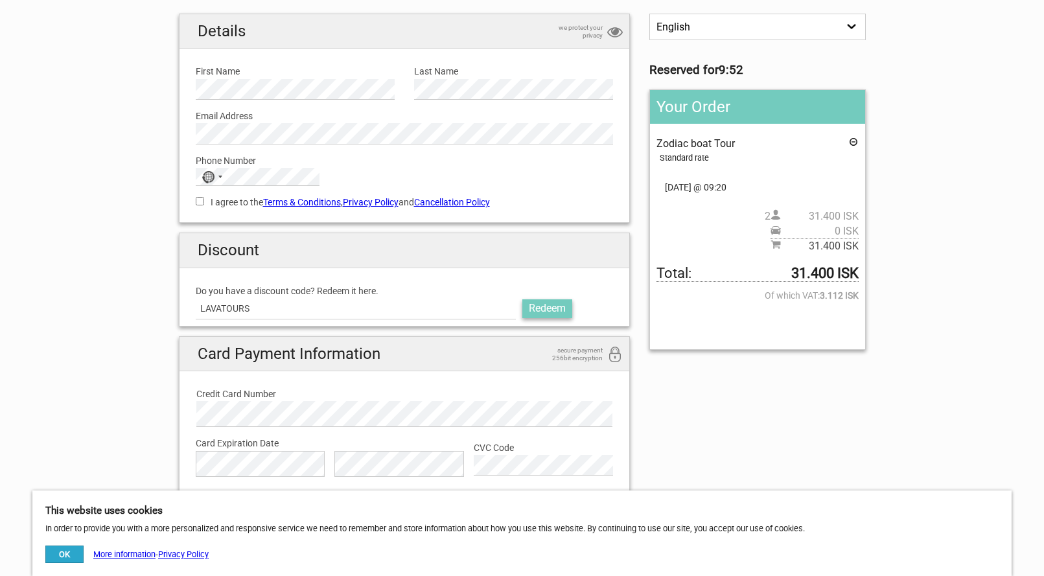
click at [544, 308] on link "Redeem" at bounding box center [547, 308] width 50 height 18
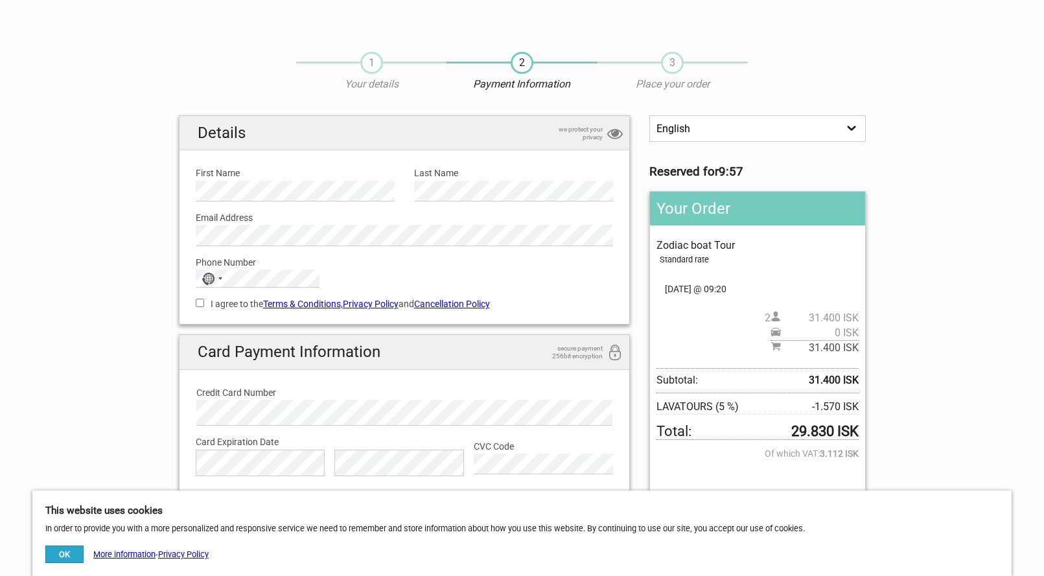
click at [721, 126] on select "English Español Deutsch" at bounding box center [757, 128] width 216 height 27
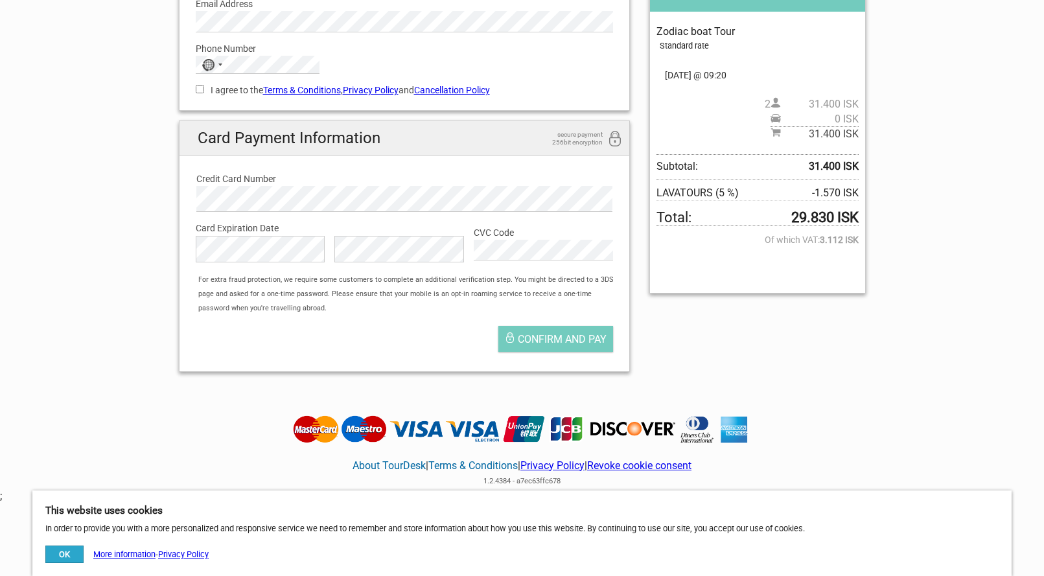
scroll to position [212, 0]
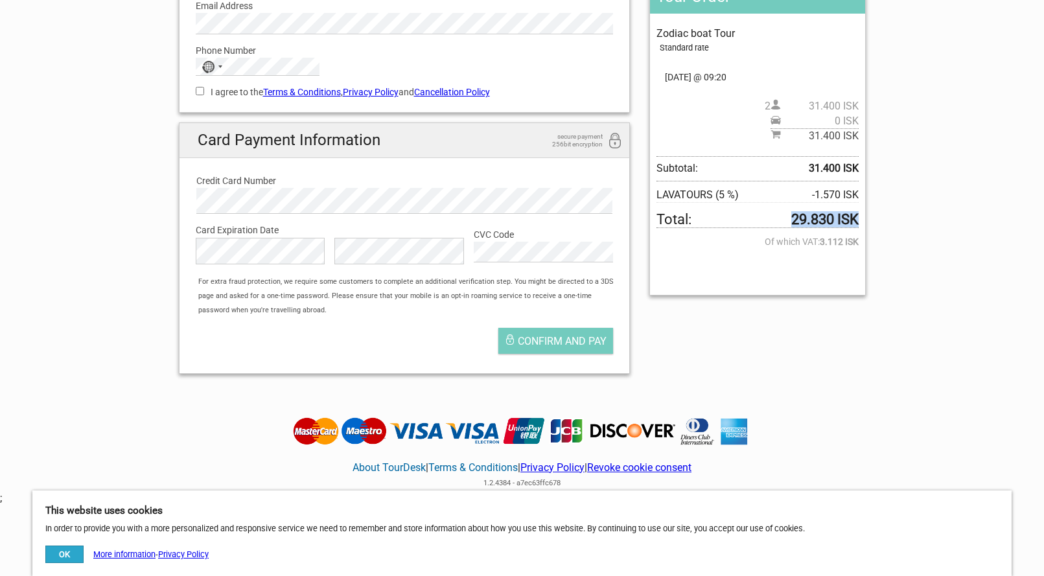
drag, startPoint x: 789, startPoint y: 216, endPoint x: 856, endPoint y: 216, distance: 66.7
click at [856, 216] on strong "29.830 ISK" at bounding box center [824, 219] width 67 height 14
copy strong "29.830 ISK"
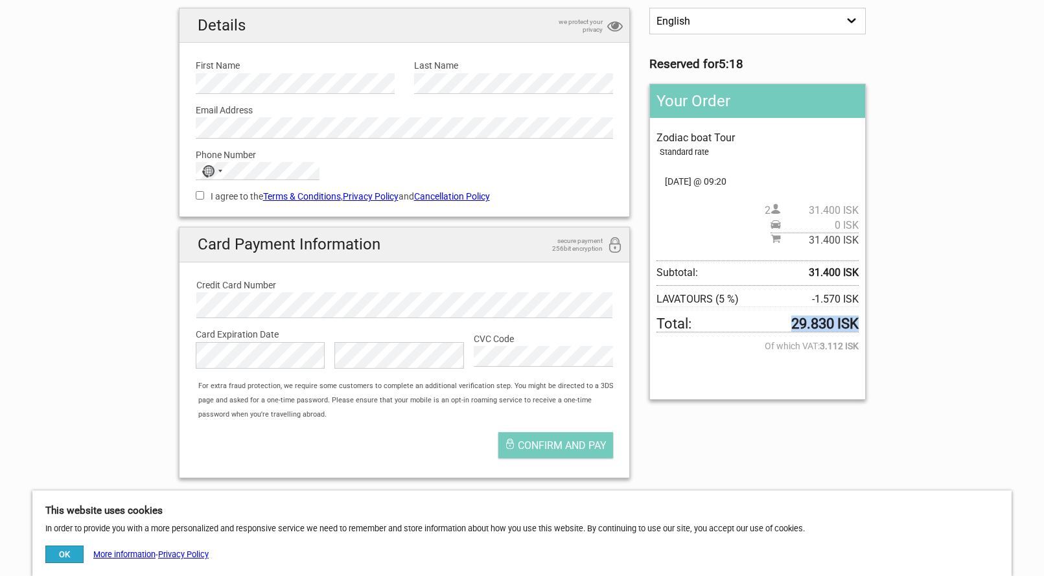
scroll to position [0, 0]
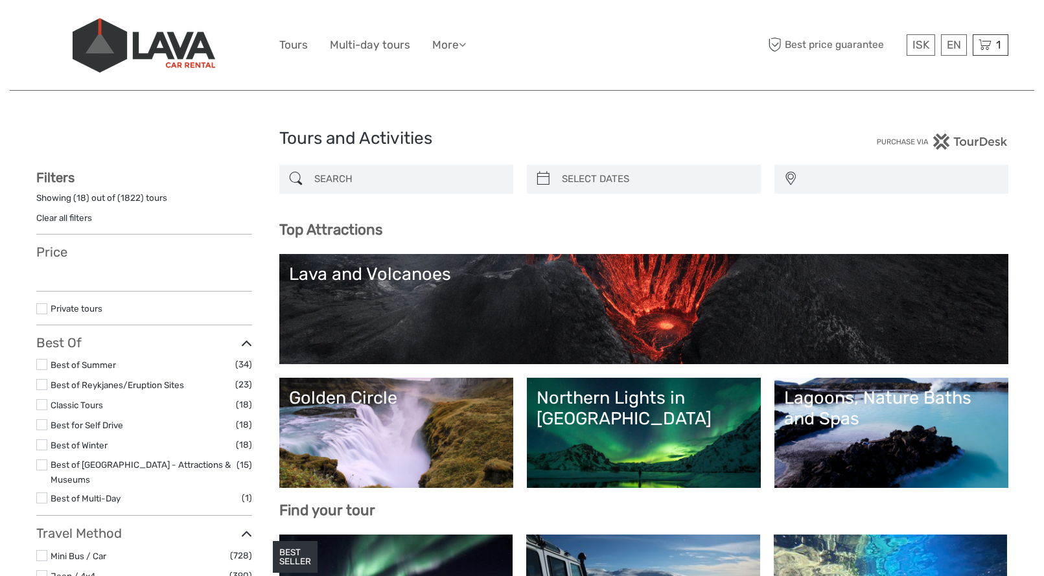
select select
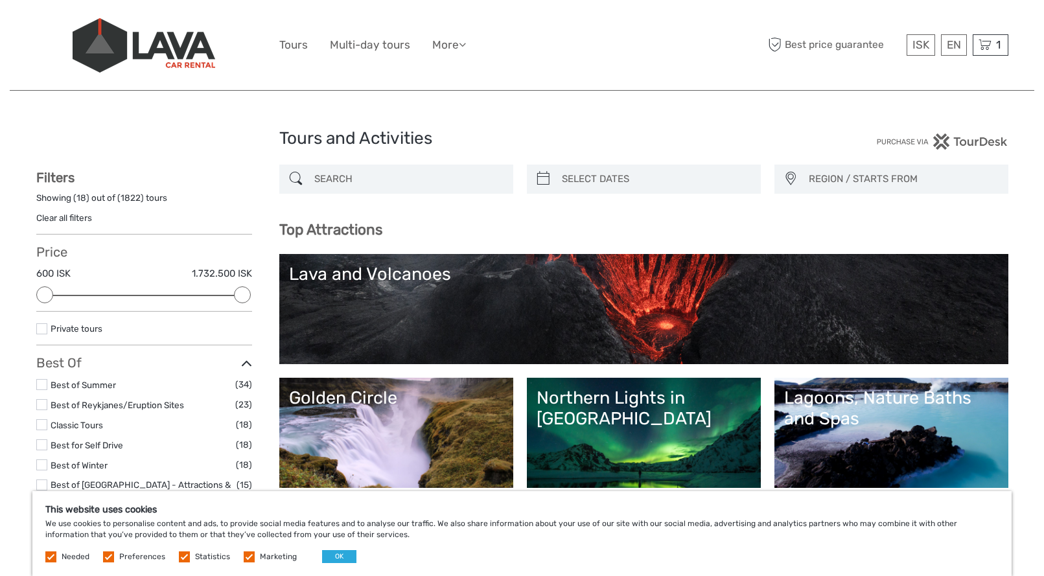
click at [411, 179] on input "search" at bounding box center [408, 179] width 198 height 23
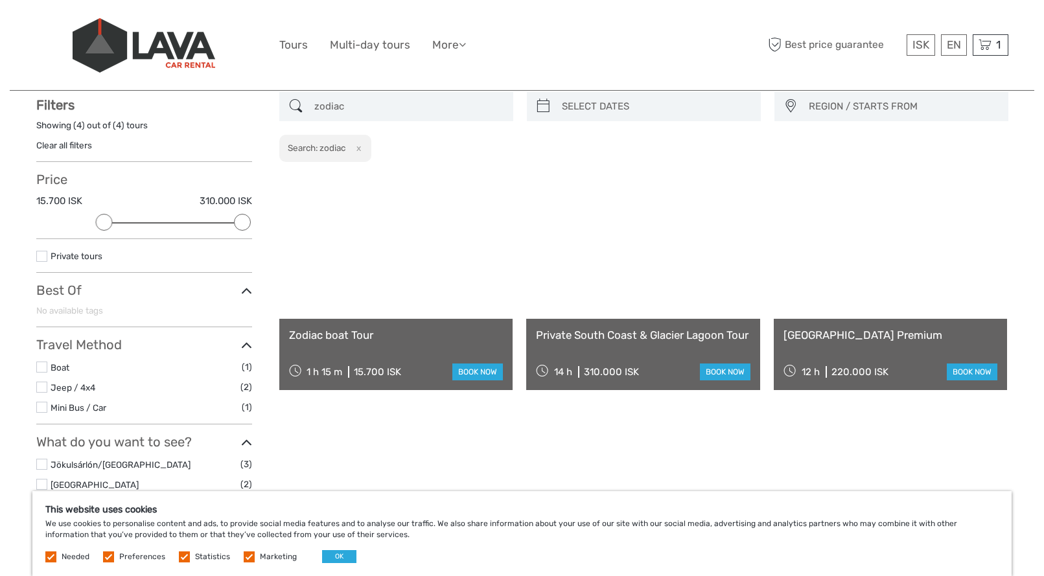
scroll to position [73, 0]
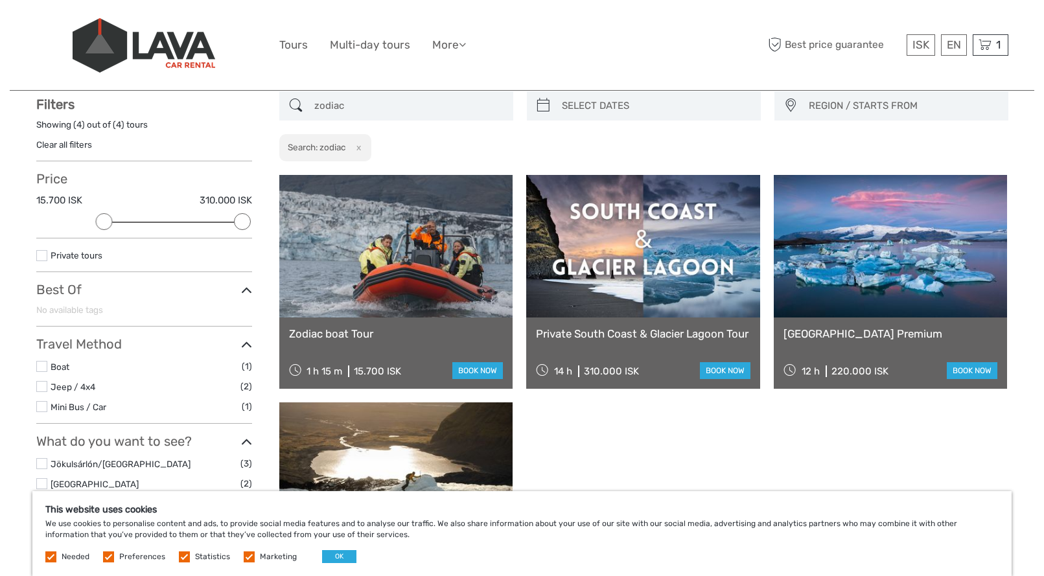
type input "zodiac"
click at [430, 286] on link at bounding box center [396, 246] width 234 height 143
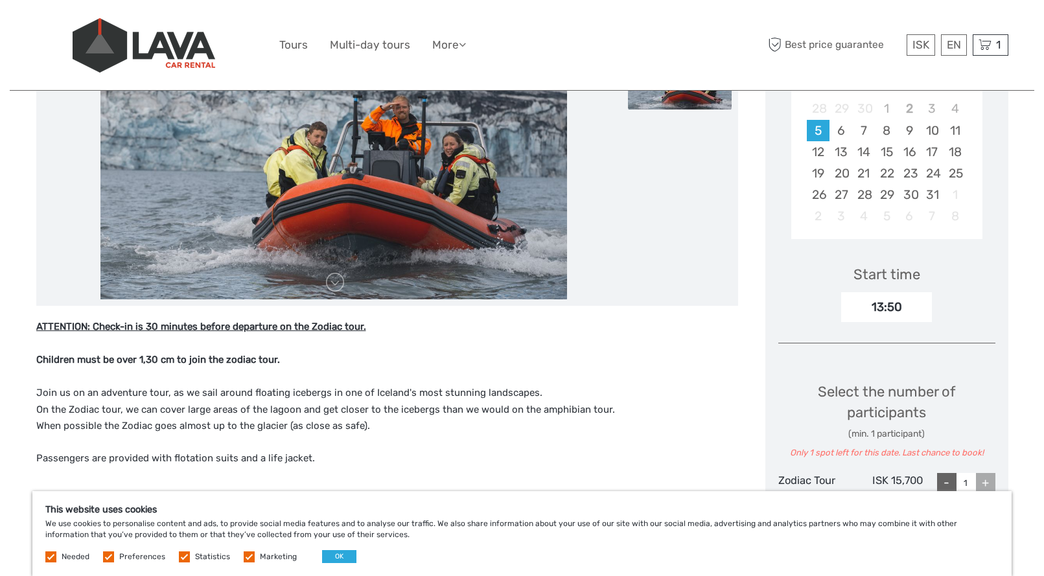
scroll to position [268, 0]
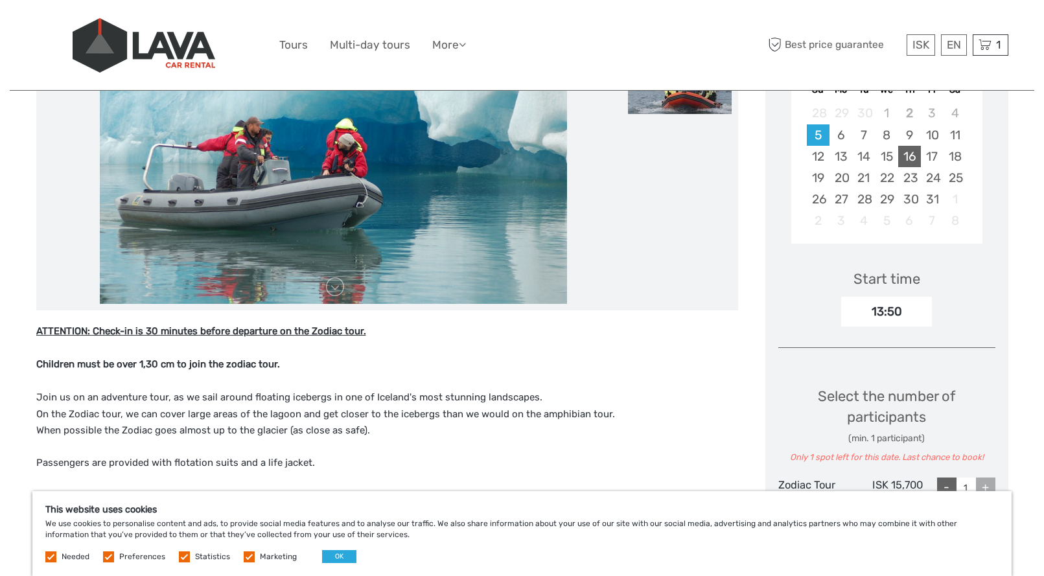
click at [905, 153] on div "16" at bounding box center [909, 156] width 23 height 21
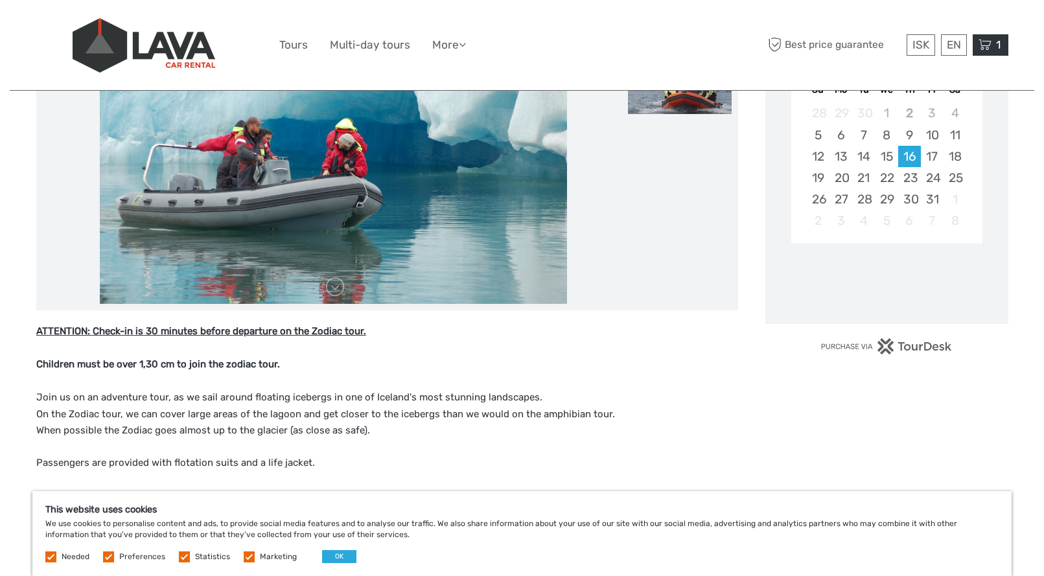
click at [997, 47] on span "1" at bounding box center [998, 44] width 8 height 13
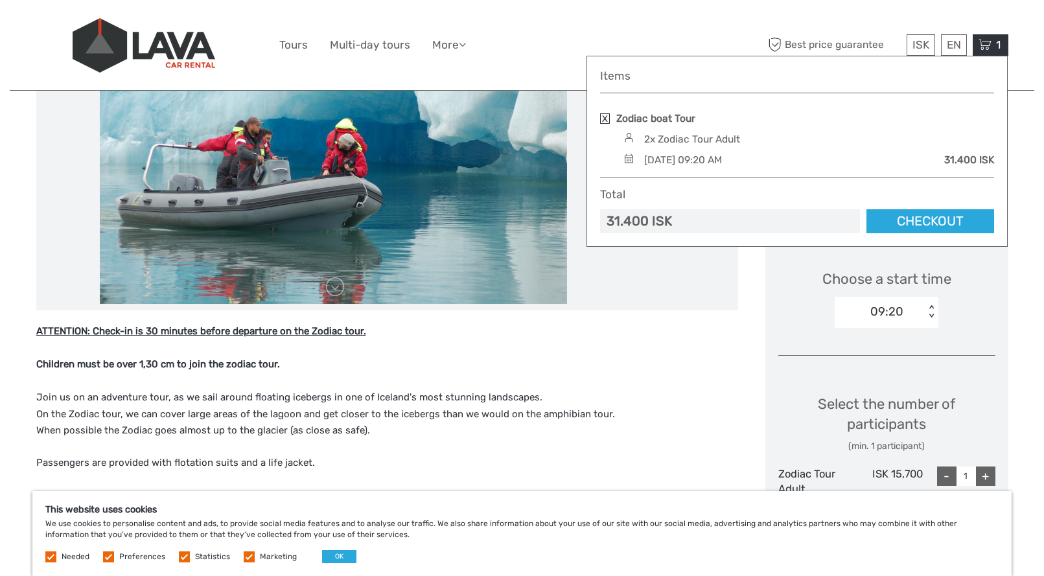
click at [926, 227] on link "Checkout" at bounding box center [930, 221] width 128 height 24
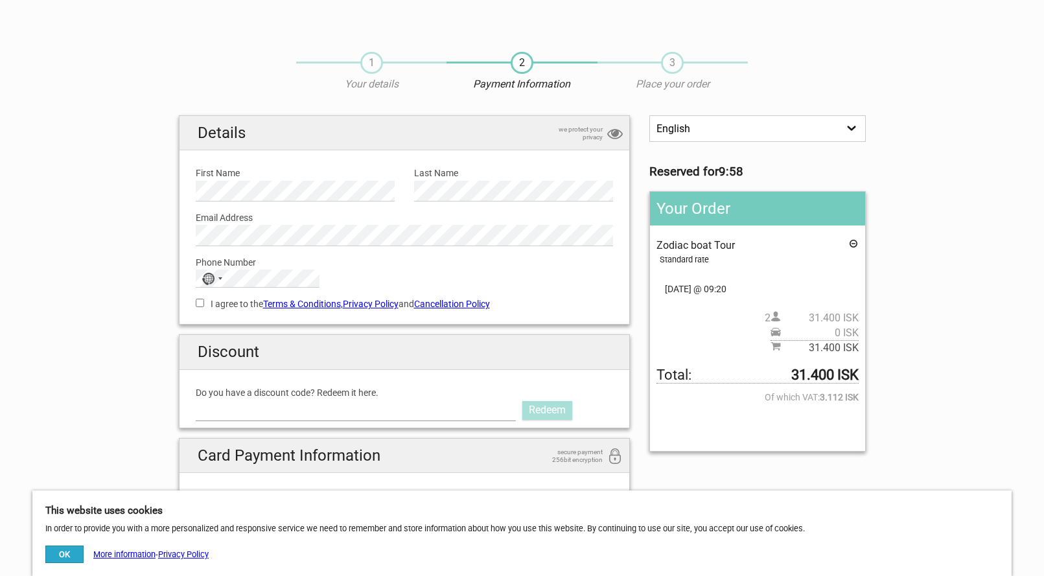
click at [299, 415] on input "Do you have a discount code? Redeem it here." at bounding box center [356, 410] width 321 height 21
type input "LAVATOURS"
click at [537, 408] on link "Redeem" at bounding box center [547, 410] width 50 height 18
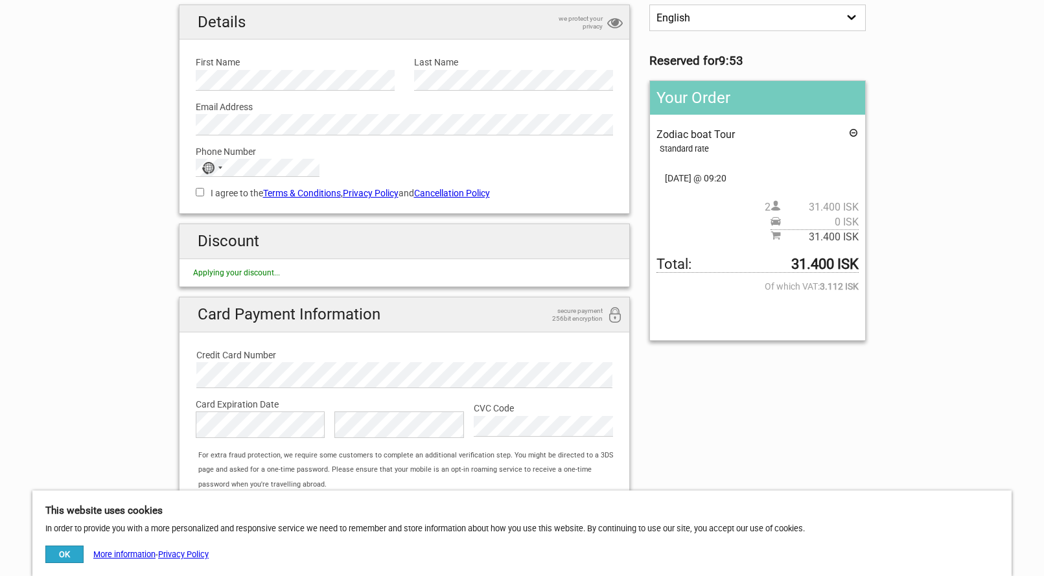
scroll to position [141, 0]
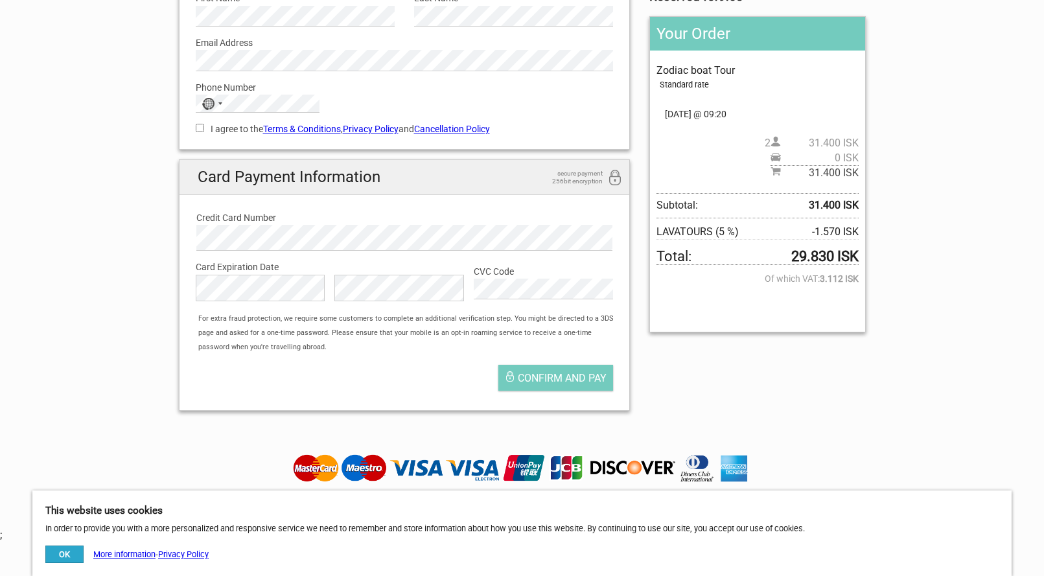
scroll to position [176, 0]
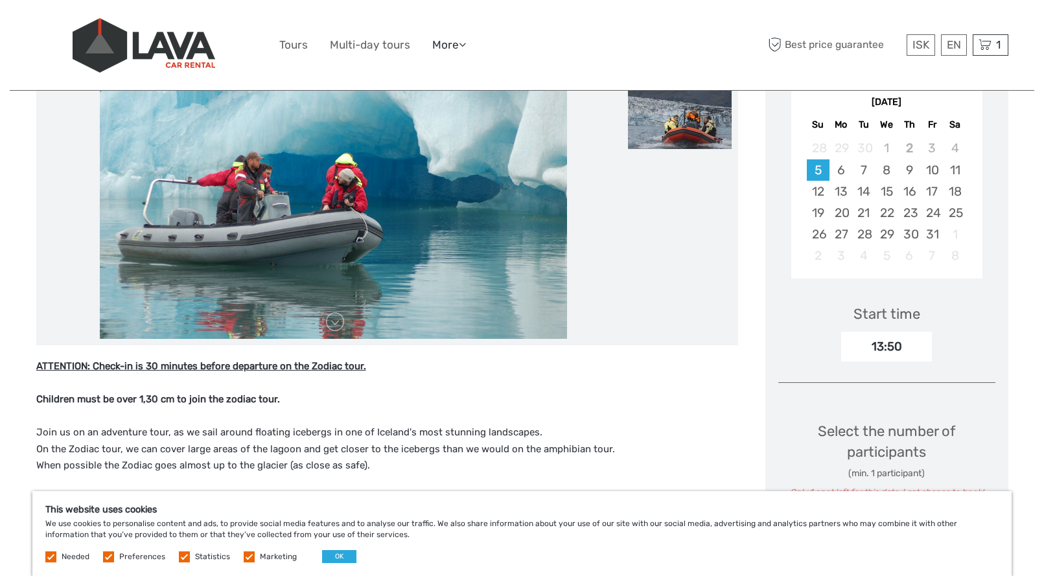
click at [450, 43] on link "More" at bounding box center [449, 45] width 34 height 19
click at [687, 458] on p "ATTENTION: Check-in is 30 minutes before departure on the Zodiac tour. Children…" at bounding box center [387, 416] width 702 height 116
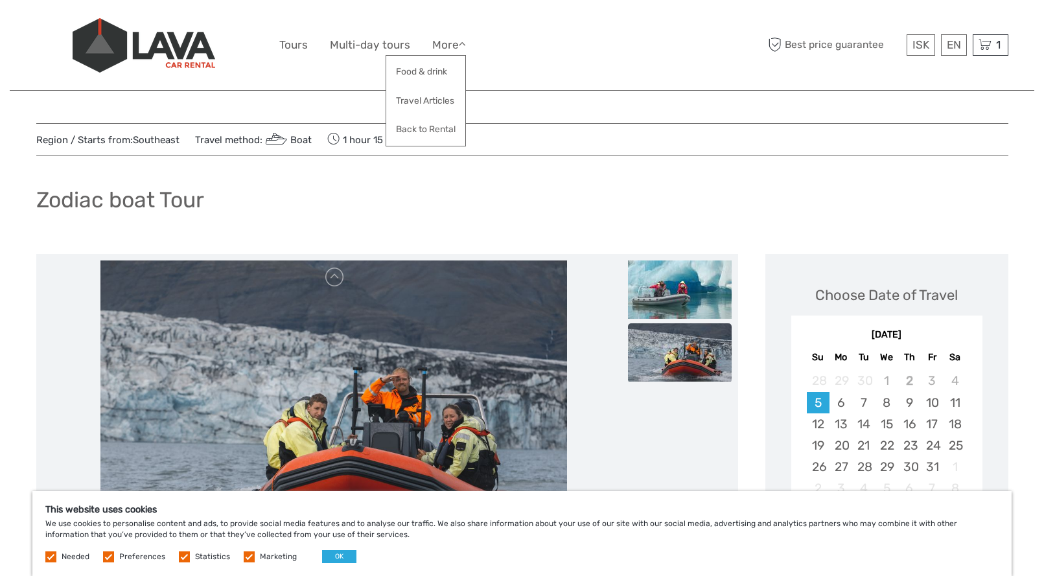
click at [185, 54] on img at bounding box center [144, 45] width 143 height 54
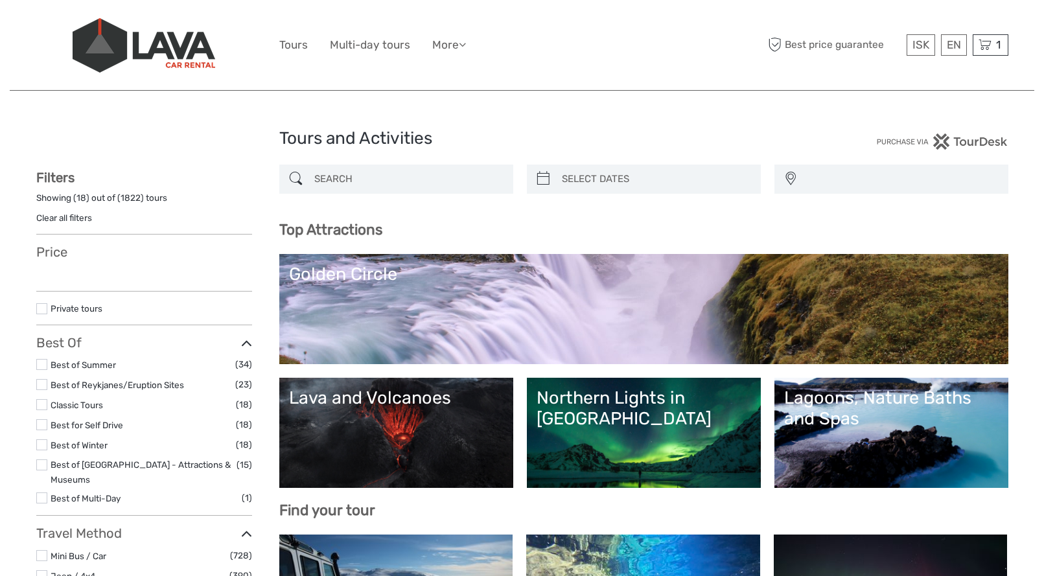
select select
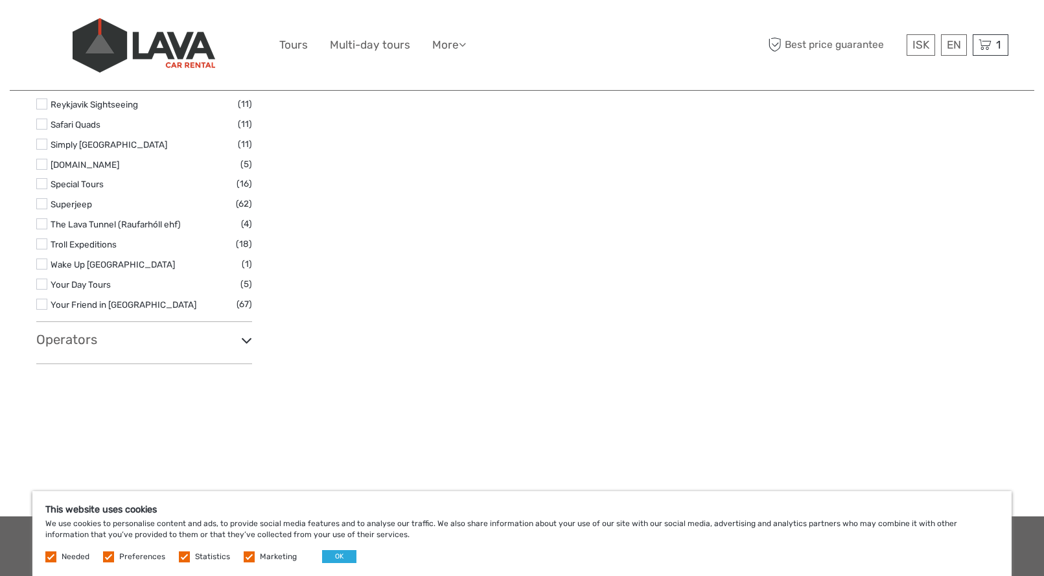
scroll to position [2402, 0]
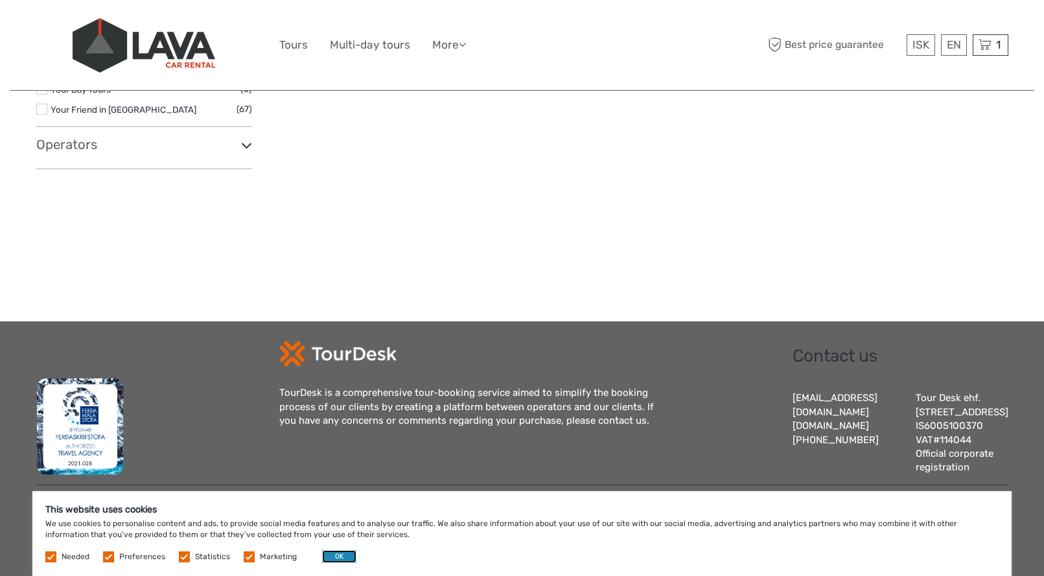
click at [345, 556] on button "OK" at bounding box center [339, 556] width 34 height 13
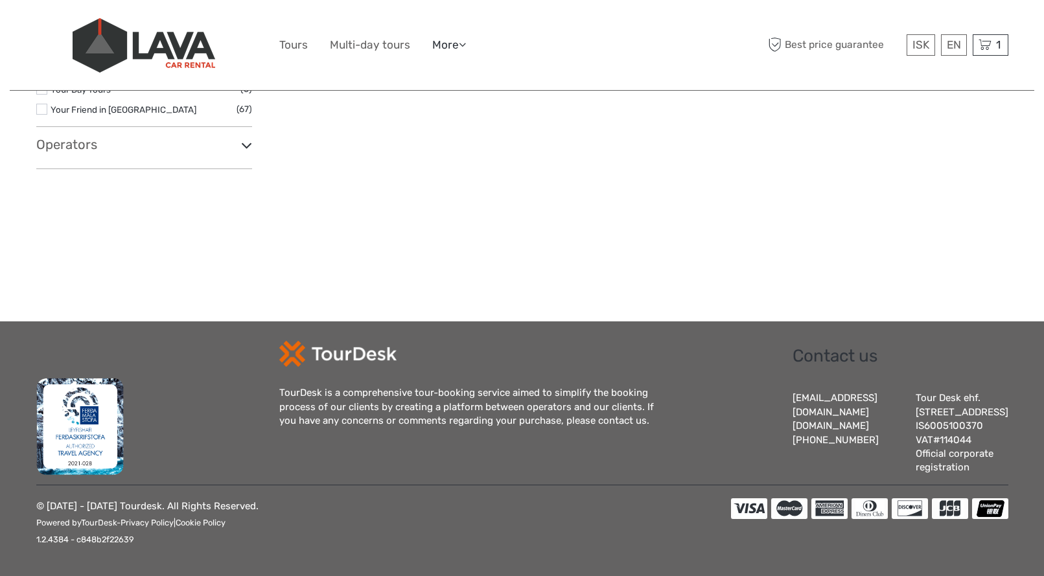
click at [449, 41] on link "More" at bounding box center [449, 45] width 34 height 19
click at [303, 46] on link "Tours" at bounding box center [293, 45] width 29 height 19
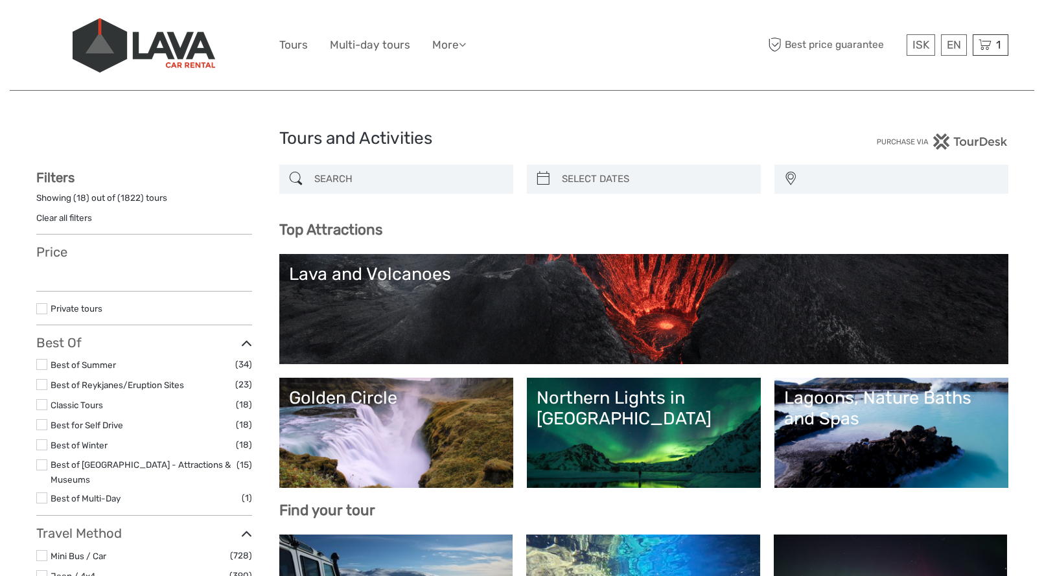
select select
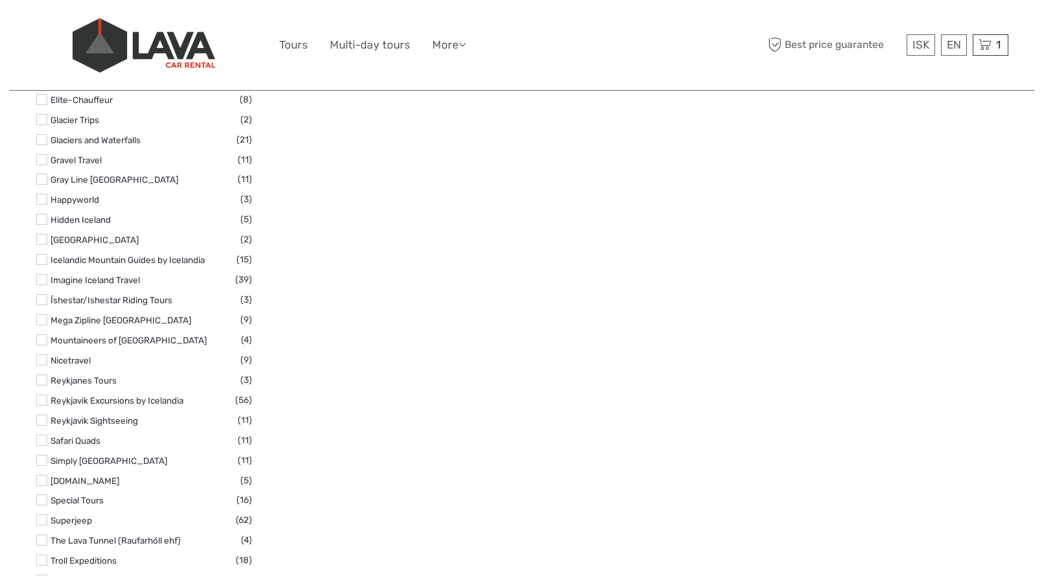
scroll to position [1893, 0]
click at [162, 53] on img at bounding box center [144, 45] width 143 height 54
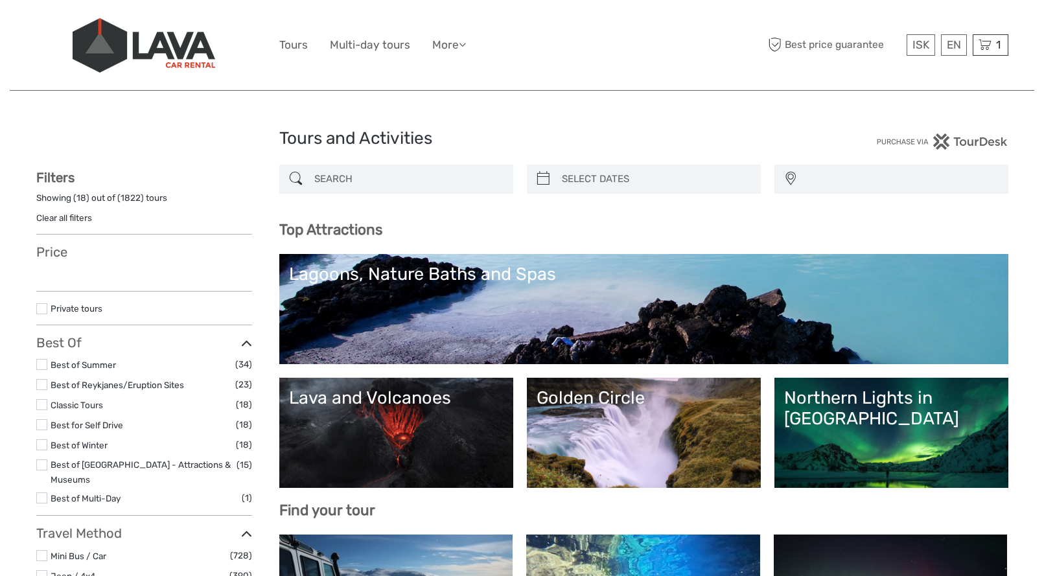
select select
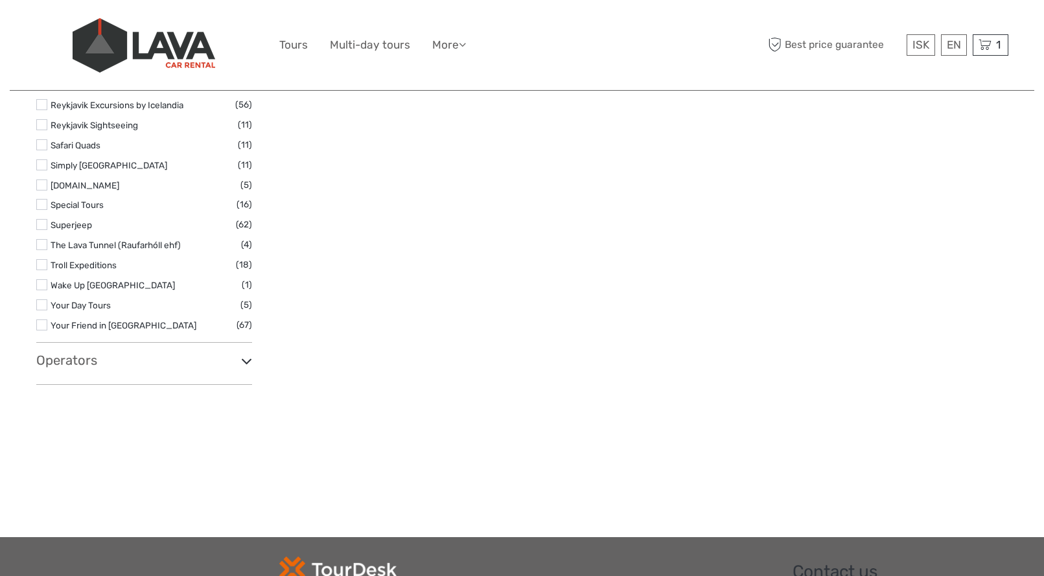
scroll to position [2402, 0]
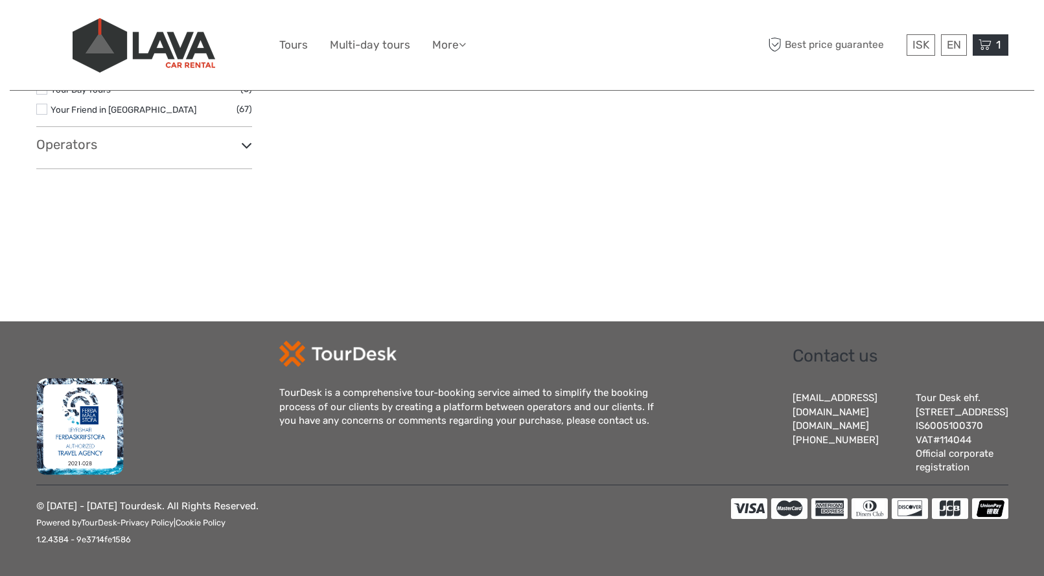
click at [994, 49] on span "1" at bounding box center [998, 44] width 8 height 13
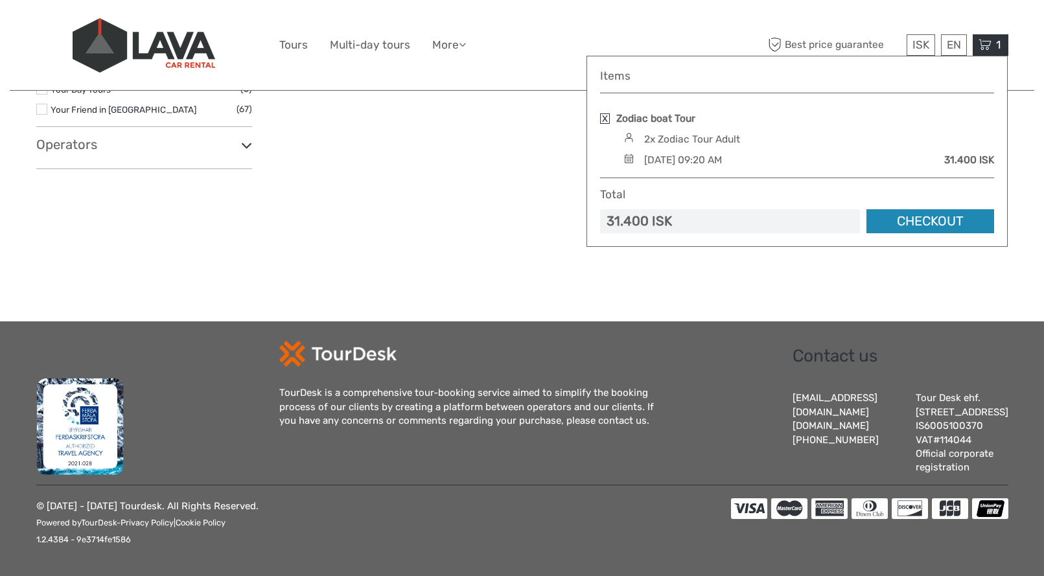
click at [942, 222] on link "Checkout" at bounding box center [930, 221] width 128 height 24
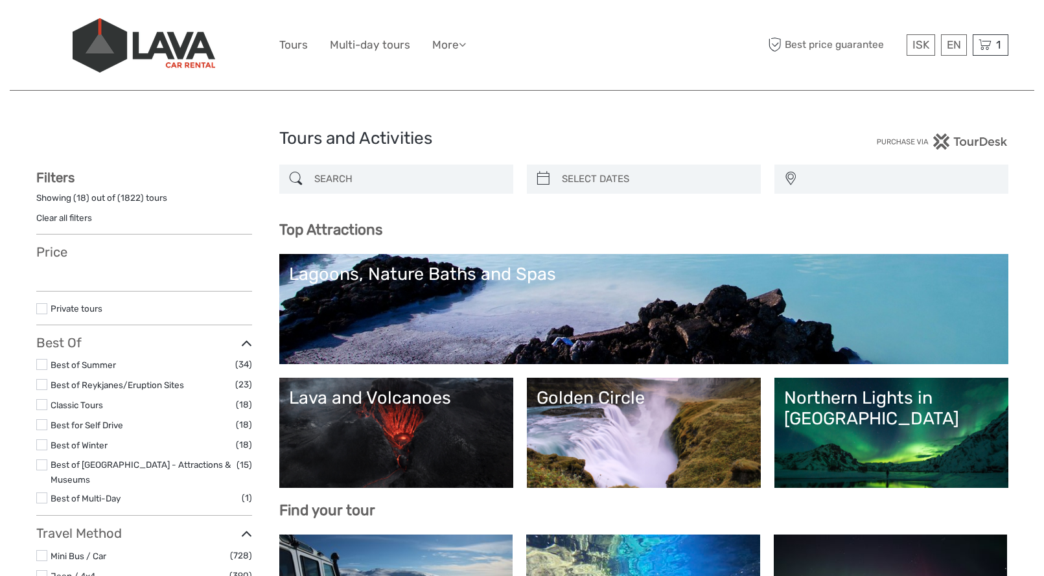
select select
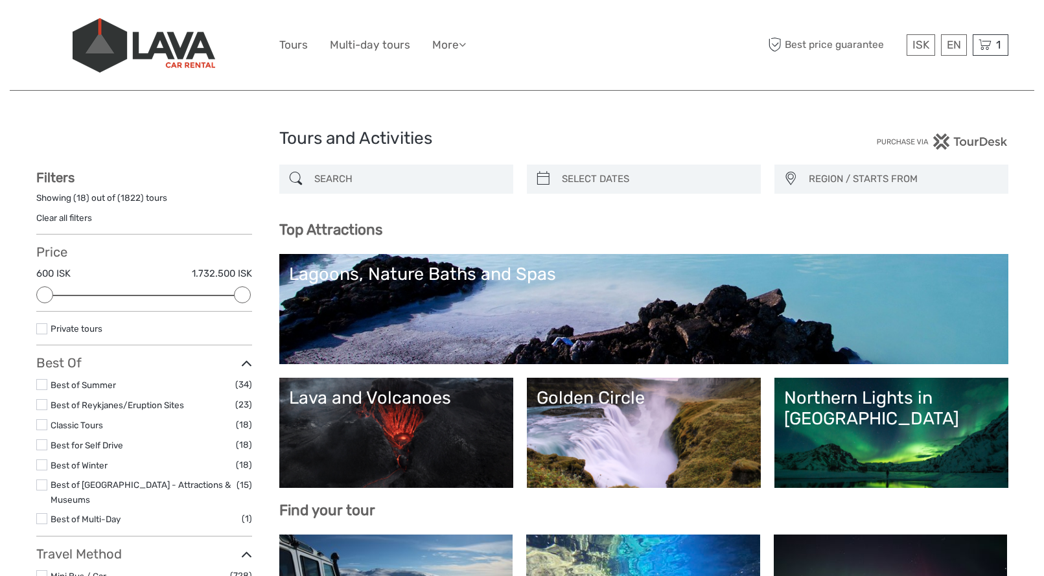
click at [380, 168] on input "search" at bounding box center [408, 179] width 198 height 23
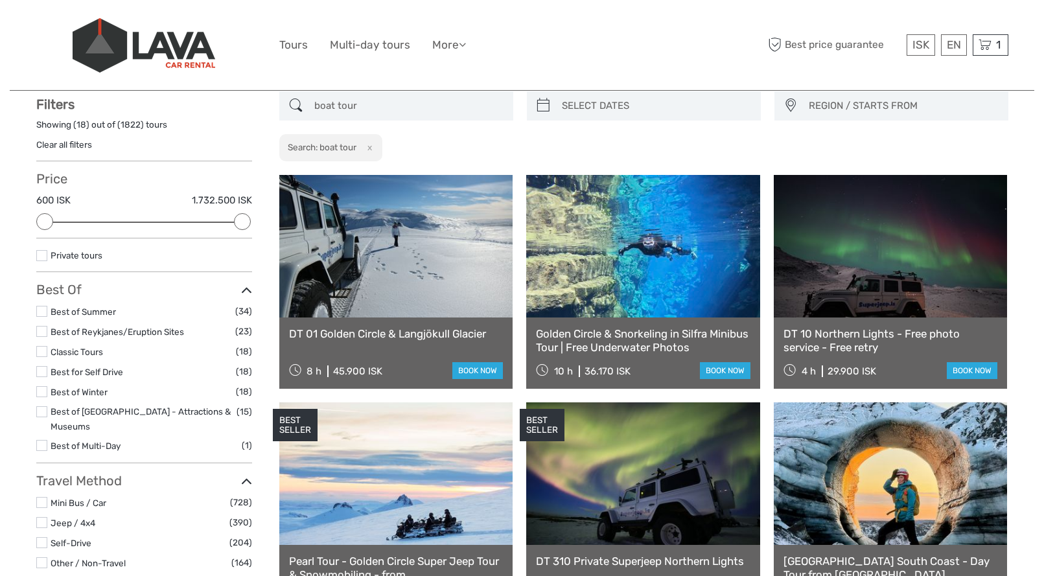
scroll to position [73, 0]
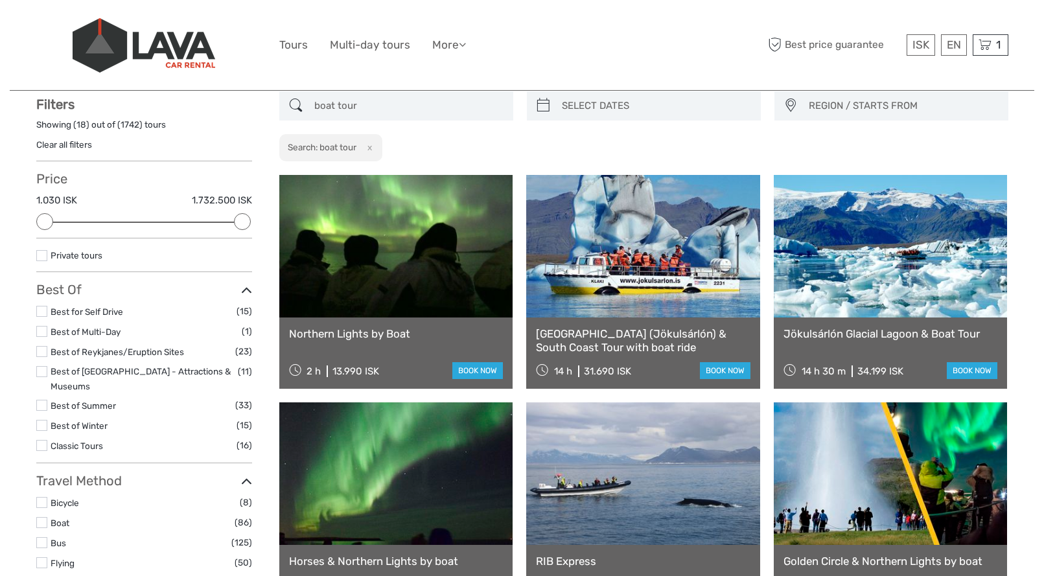
click at [354, 98] on input "boat tour" at bounding box center [408, 106] width 198 height 23
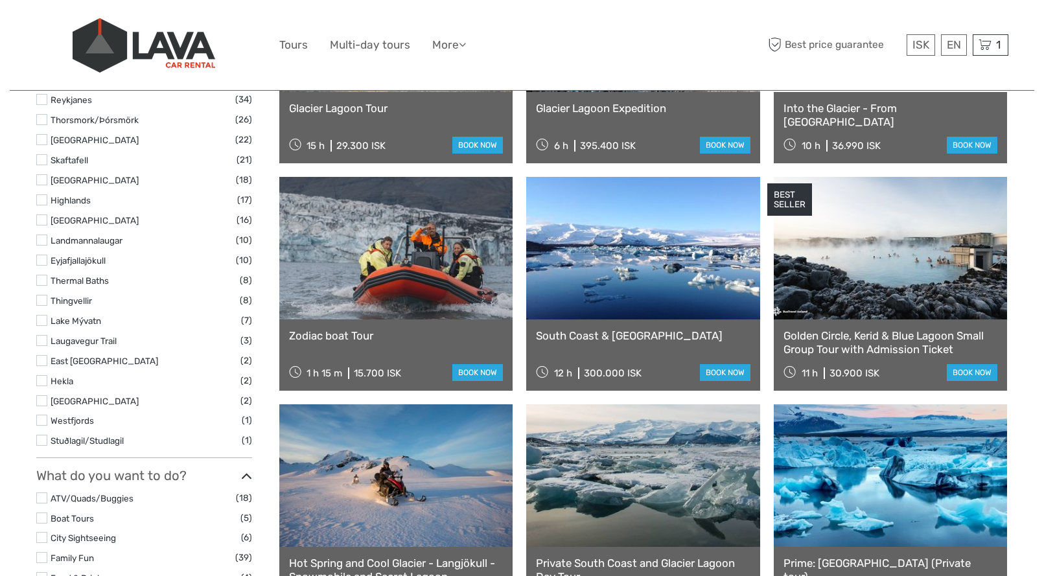
scroll to position [754, 0]
type input "glacier lagoon zodiac"
click at [428, 260] on link at bounding box center [396, 247] width 234 height 143
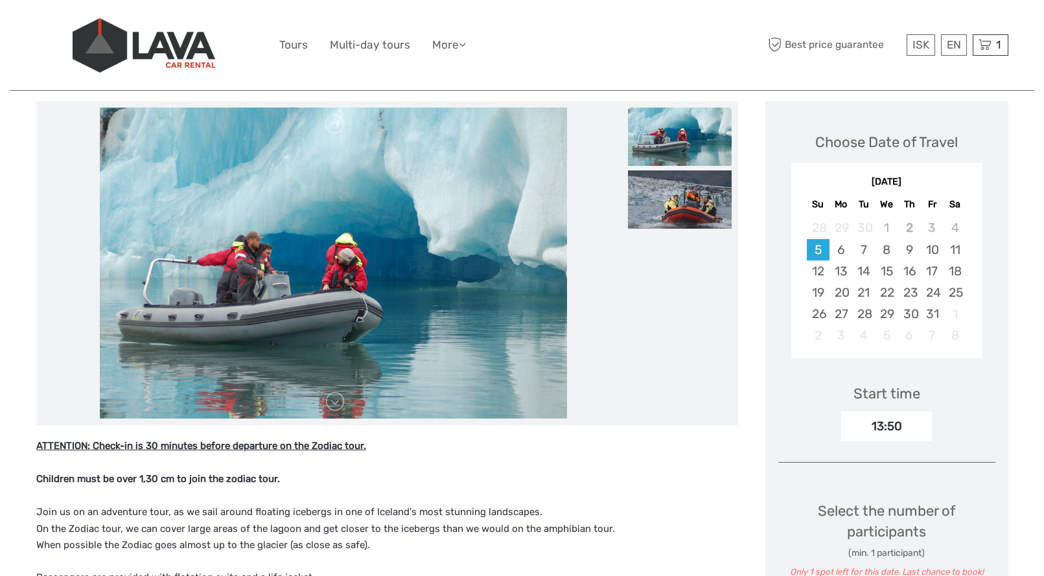
scroll to position [165, 0]
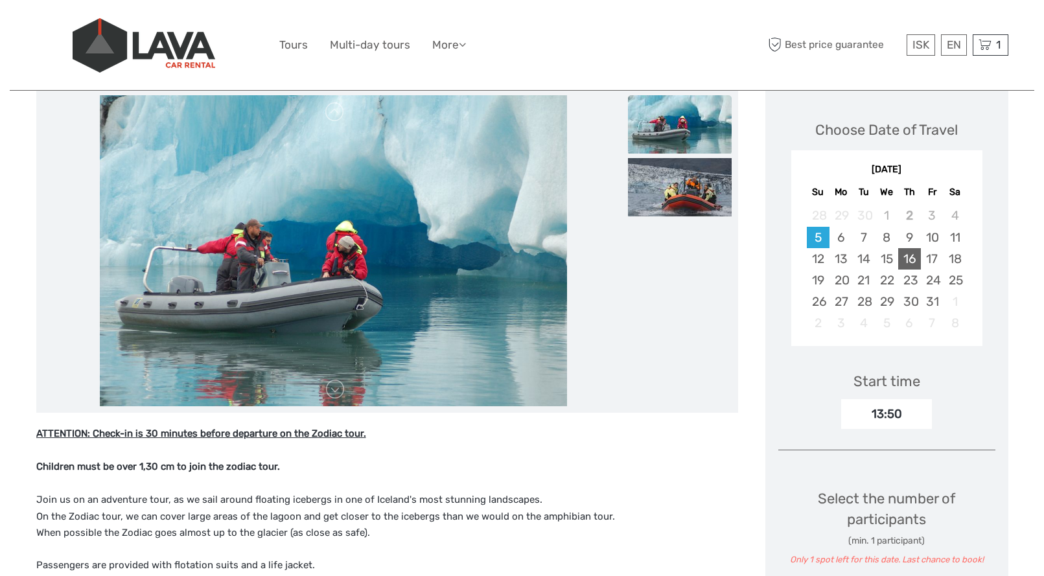
click at [910, 261] on div "16" at bounding box center [909, 258] width 23 height 21
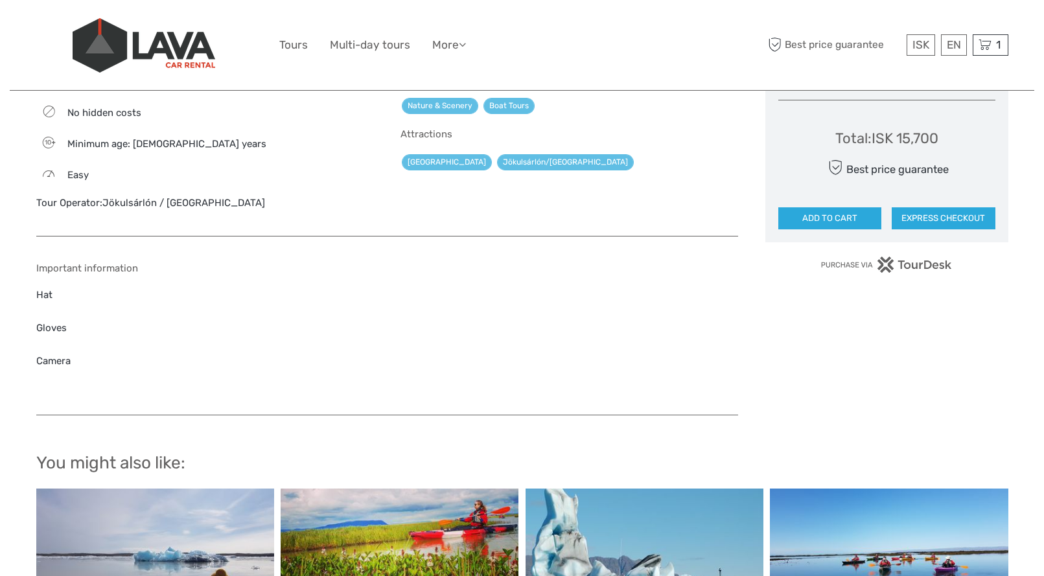
scroll to position [759, 0]
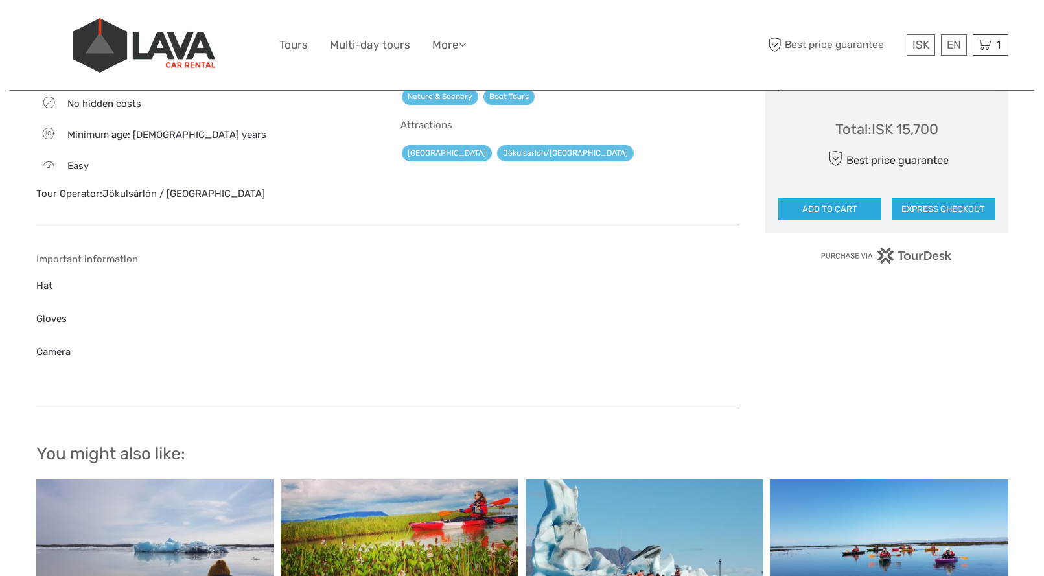
click at [202, 198] on link "Jökulsárlón / [GEOGRAPHIC_DATA]" at bounding box center [183, 194] width 163 height 12
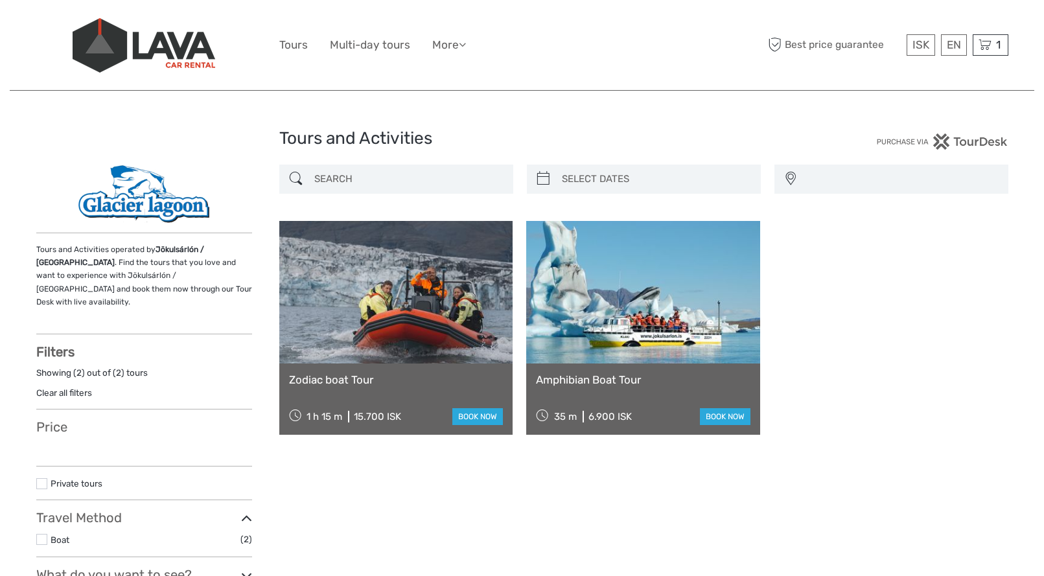
select select
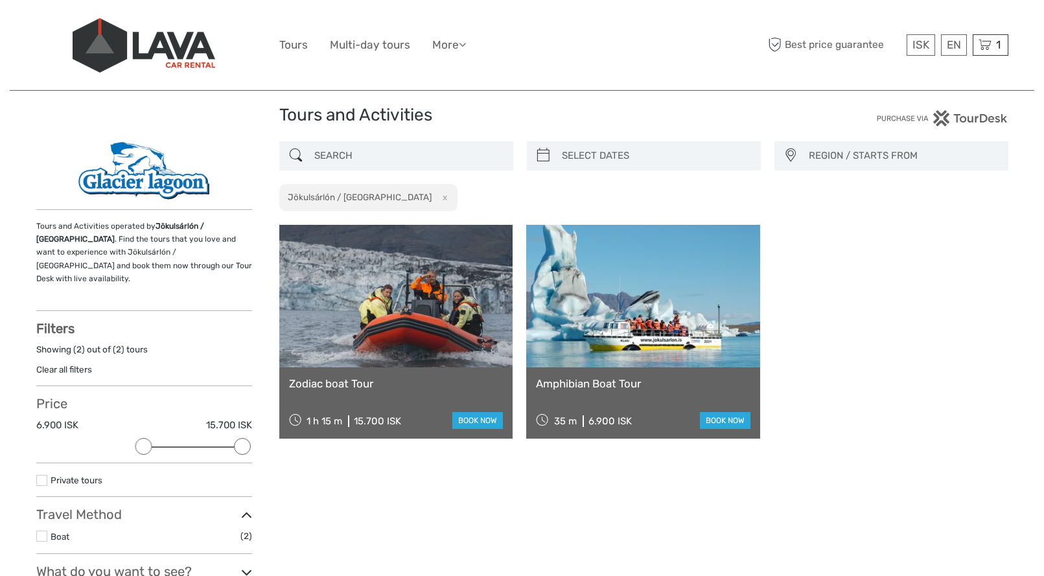
scroll to position [32, 0]
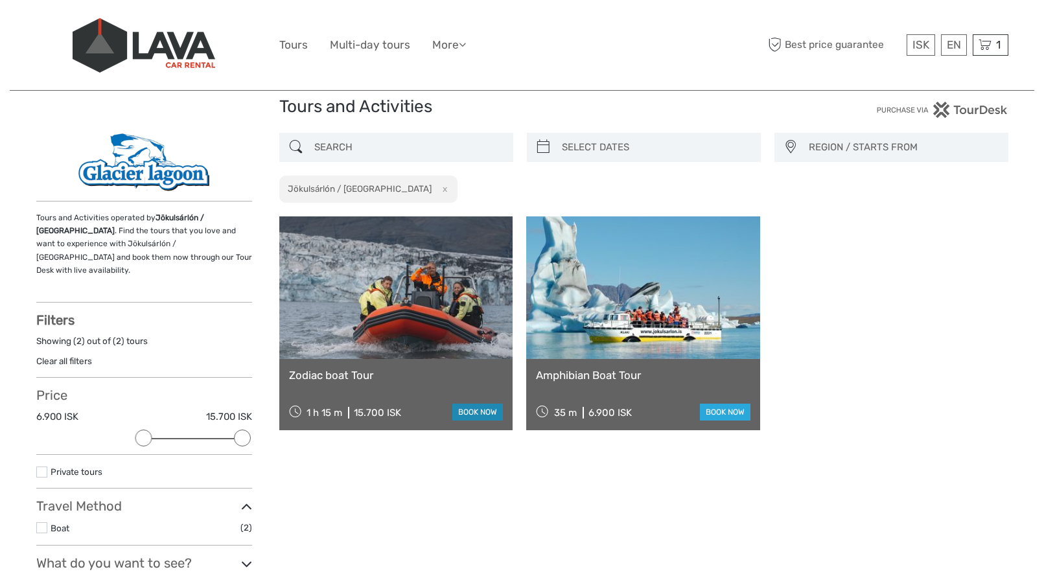
click at [477, 418] on link "book now" at bounding box center [477, 412] width 51 height 17
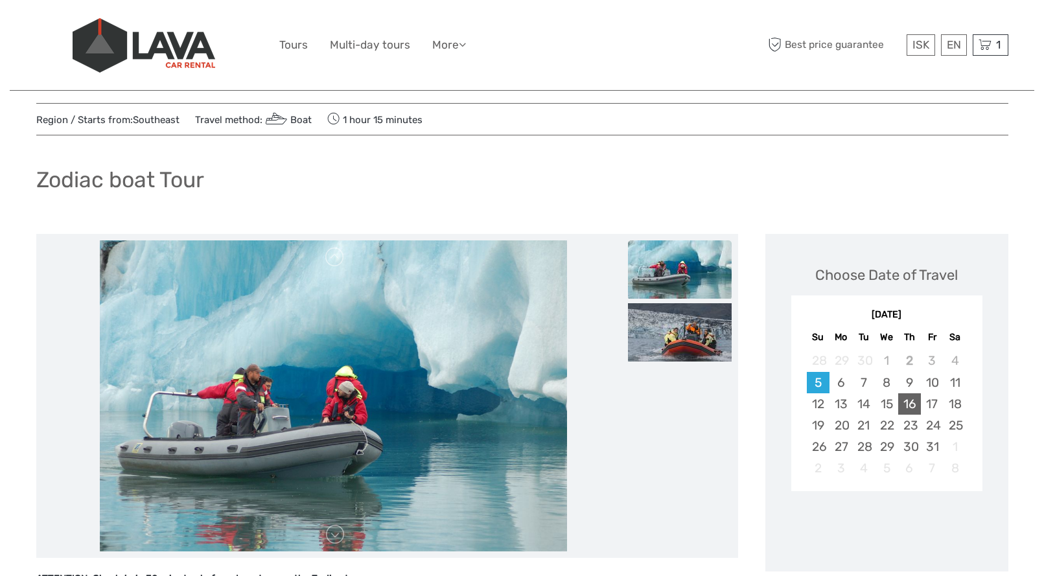
click at [906, 407] on div "16" at bounding box center [909, 403] width 23 height 21
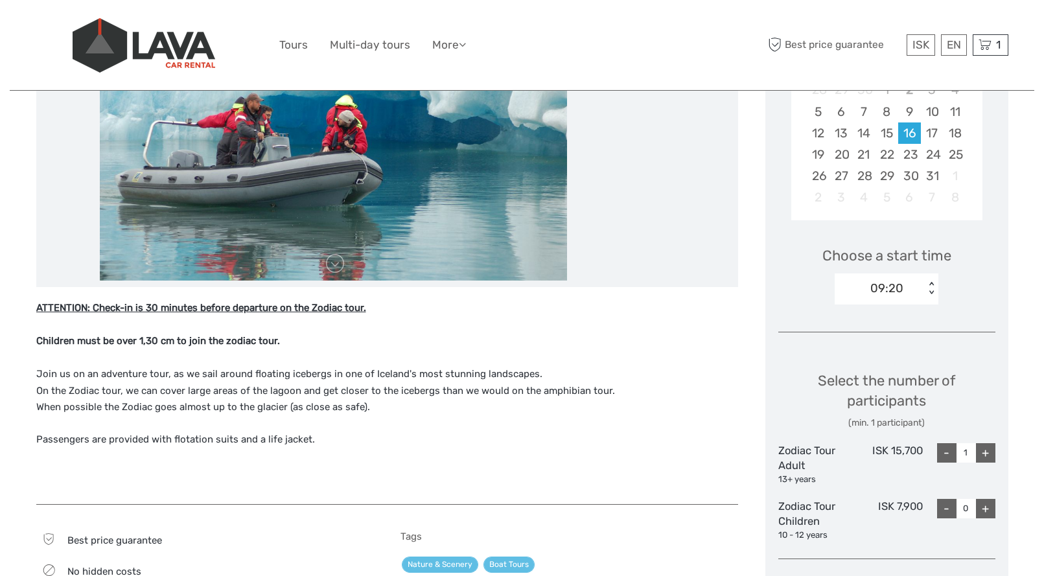
scroll to position [349, 0]
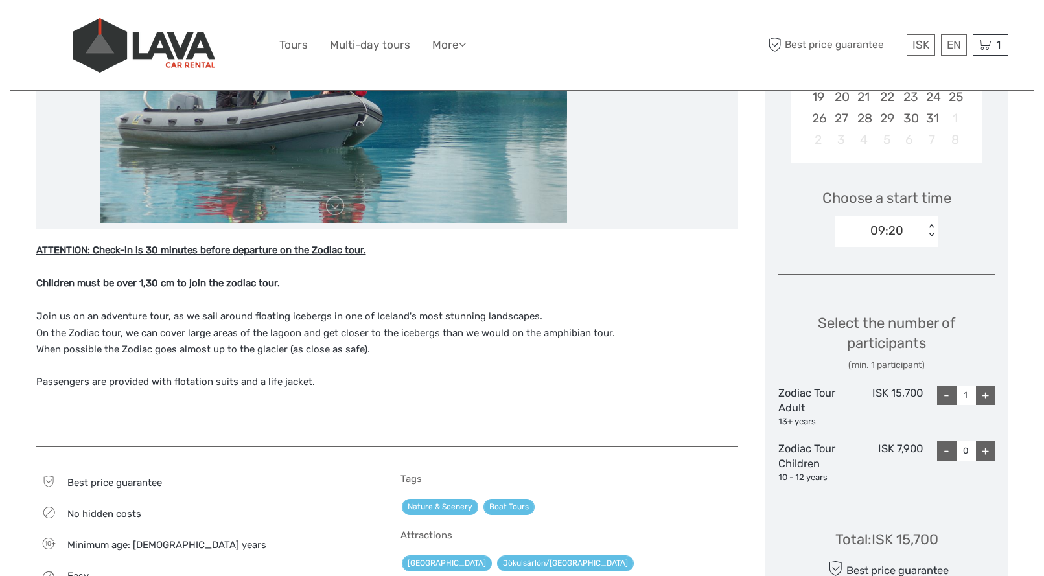
click at [985, 383] on div "Select the number of participants (min. 1 participant) Zodiac Tour Adult 13+ ye…" at bounding box center [886, 392] width 217 height 195
click at [985, 393] on div "+" at bounding box center [985, 394] width 19 height 19
type input "2"
click at [1000, 51] on span "1" at bounding box center [998, 44] width 8 height 13
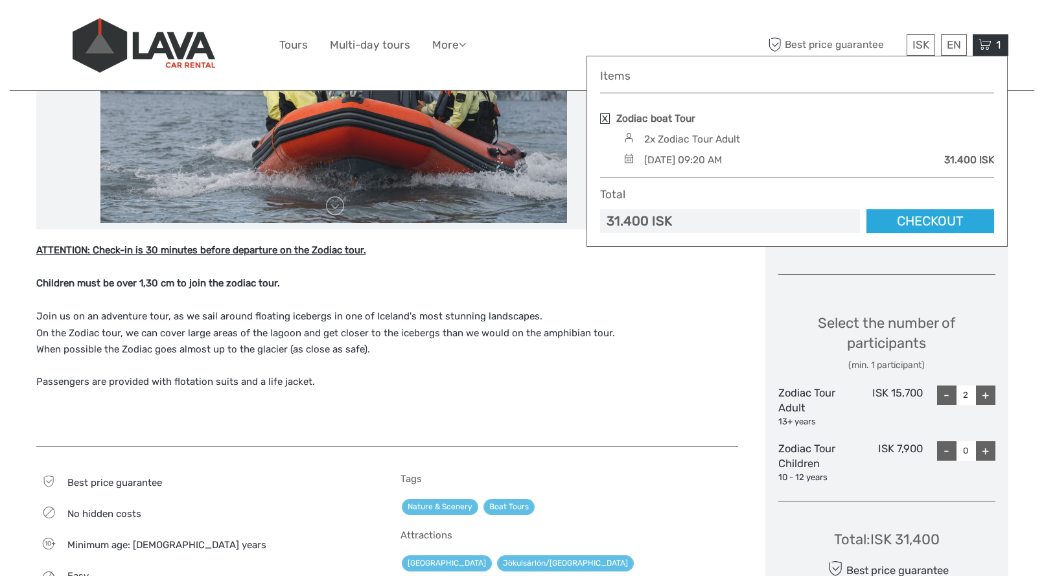
click at [606, 113] on link at bounding box center [605, 118] width 10 height 10
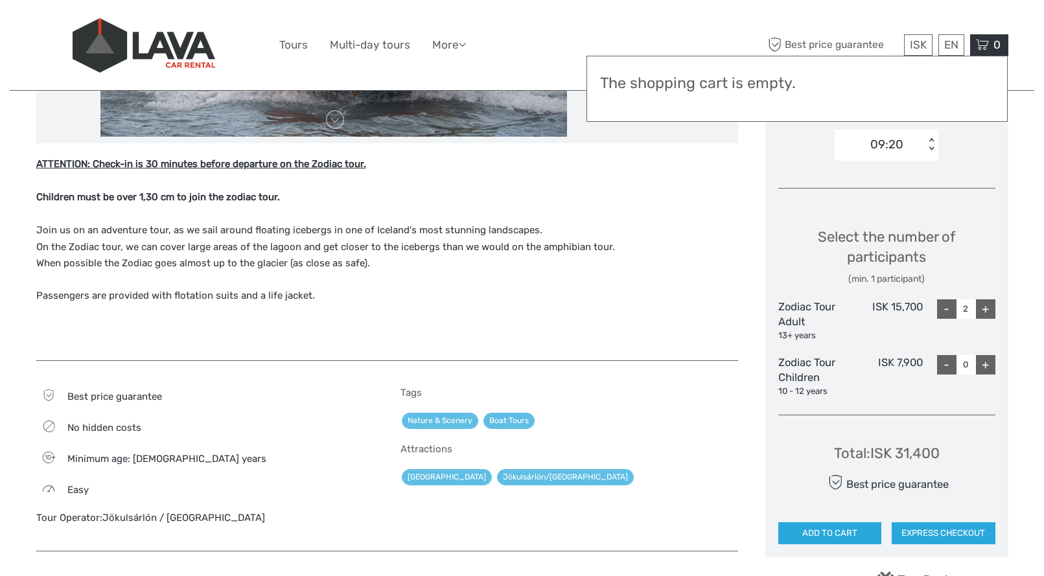
scroll to position [507, 0]
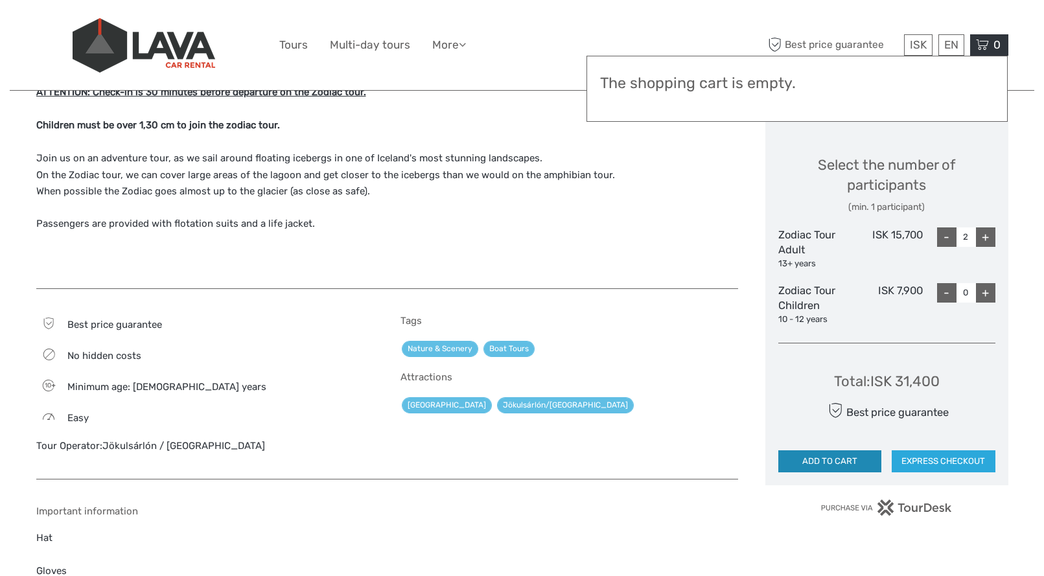
click at [851, 466] on button "ADD TO CART" at bounding box center [830, 461] width 104 height 22
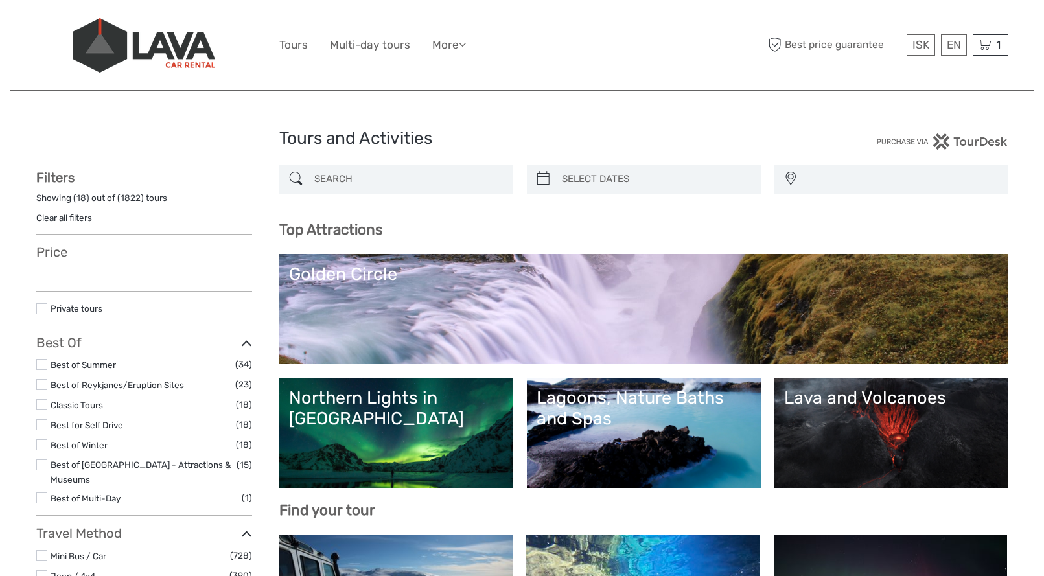
select select
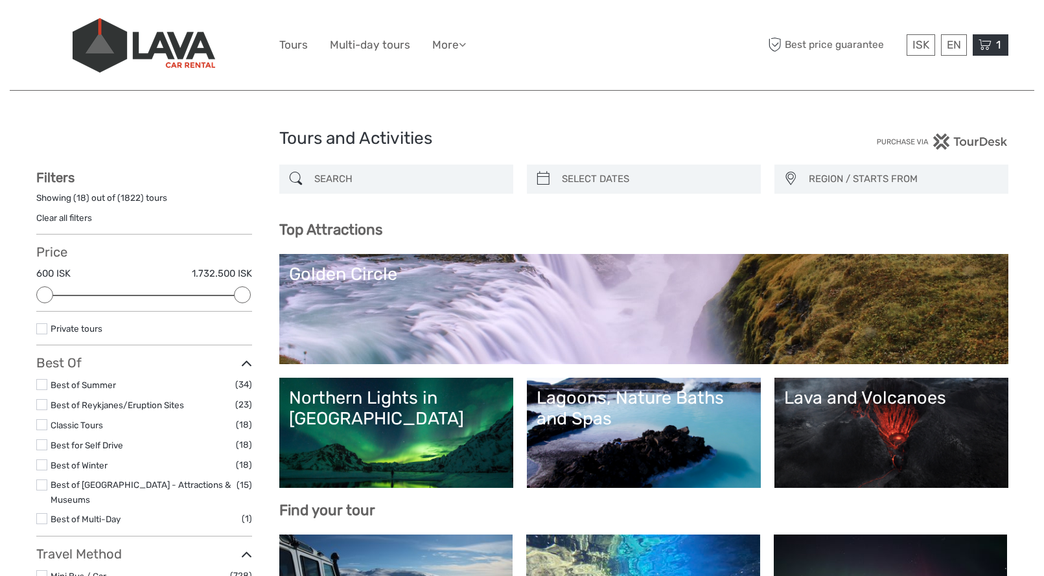
click at [992, 46] on div "1 Items Zodiac boat Tour 2x Zodiac Tour Adult [DATE] 09:20 AM 31.400 ISK Total …" at bounding box center [990, 44] width 36 height 21
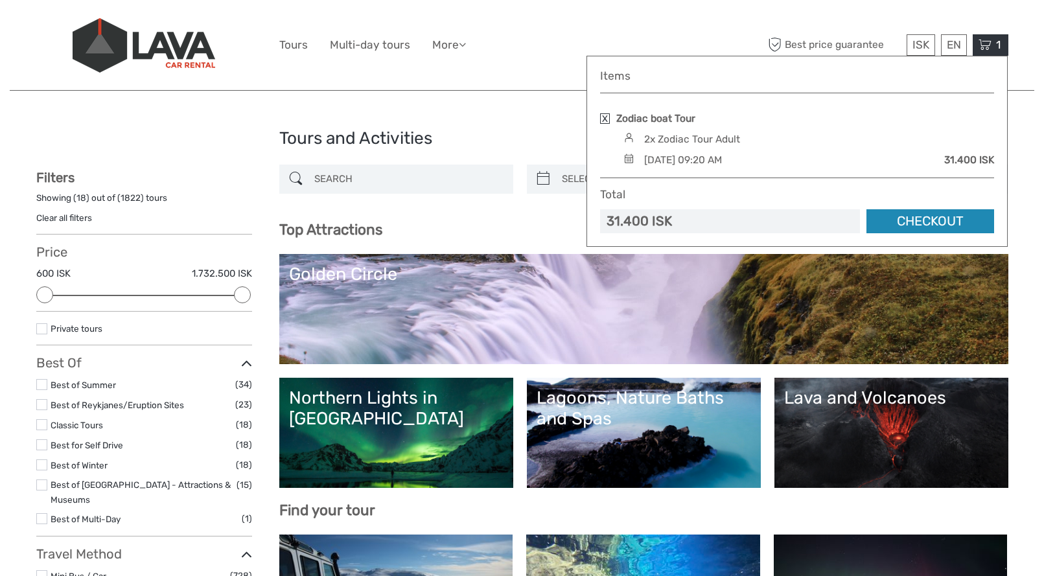
click at [950, 212] on link "Checkout" at bounding box center [930, 221] width 128 height 24
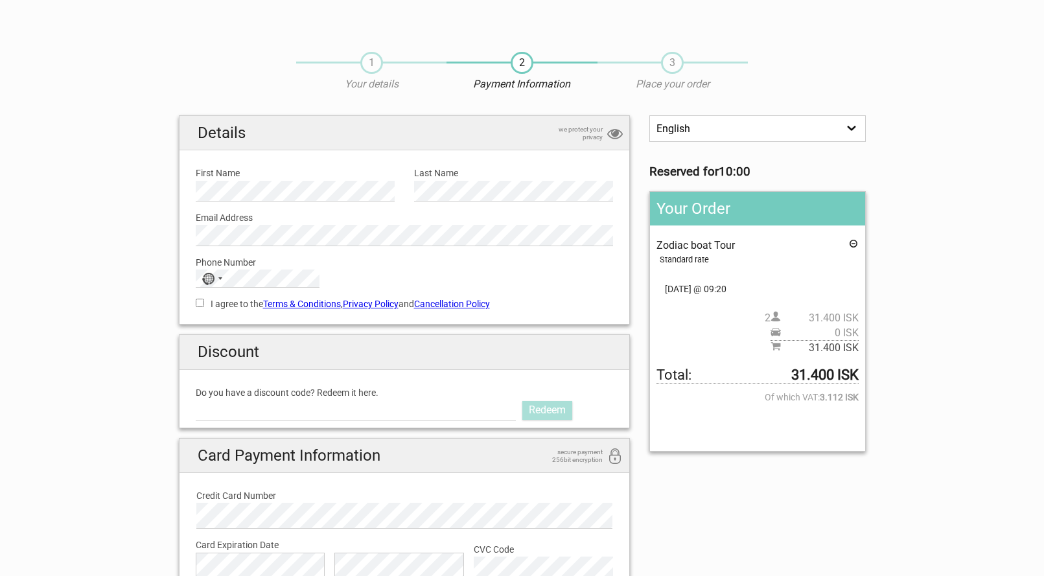
click at [275, 396] on label "Do you have a discount code? Redeem it here." at bounding box center [405, 392] width 418 height 14
click at [275, 400] on input "Do you have a discount code? Redeem it here." at bounding box center [356, 410] width 321 height 21
click at [277, 409] on input "Do you have a discount code? Redeem it here." at bounding box center [356, 410] width 321 height 21
type input "LAVATOURS"
click at [547, 416] on link "Redeem" at bounding box center [547, 410] width 50 height 18
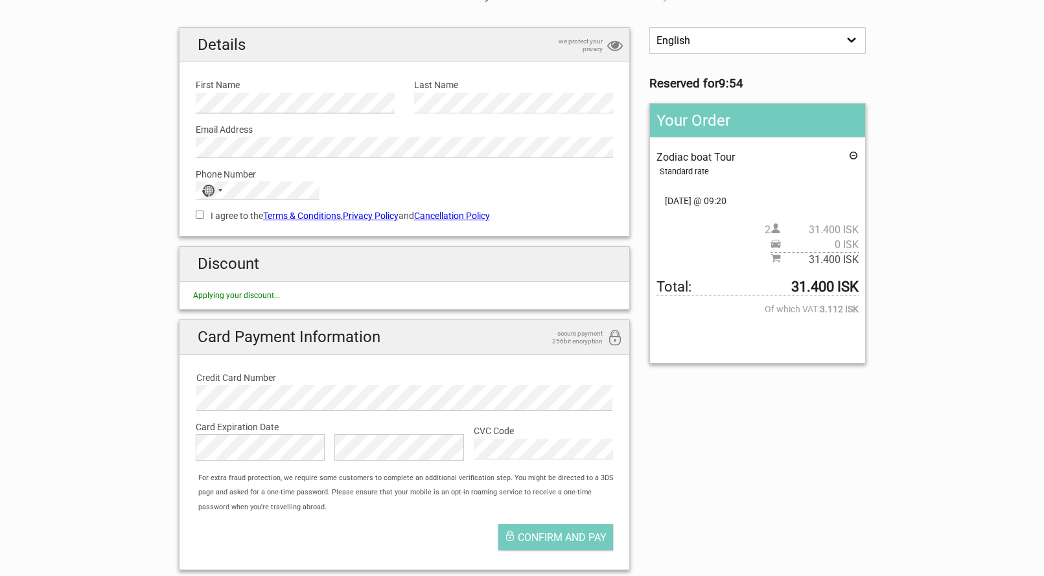
scroll to position [112, 0]
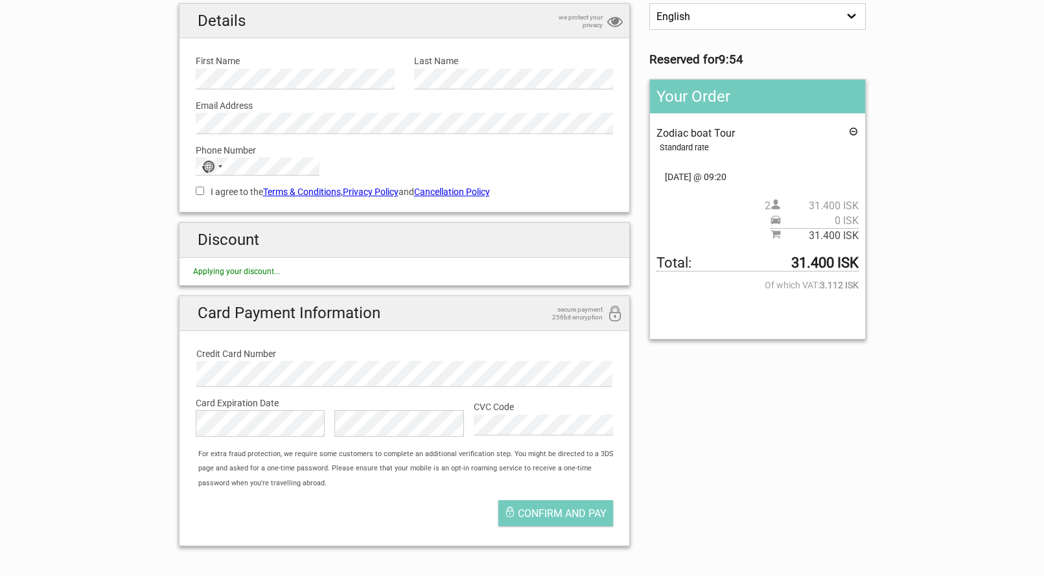
click at [209, 192] on label "I agree to the Terms & Conditions , Privacy Policy and Cancellation Policy" at bounding box center [405, 192] width 418 height 14
click at [204, 192] on input "I agree to the Terms & Conditions , Privacy Policy and Cancellation Policy" at bounding box center [200, 191] width 8 height 8
checkbox input "true"
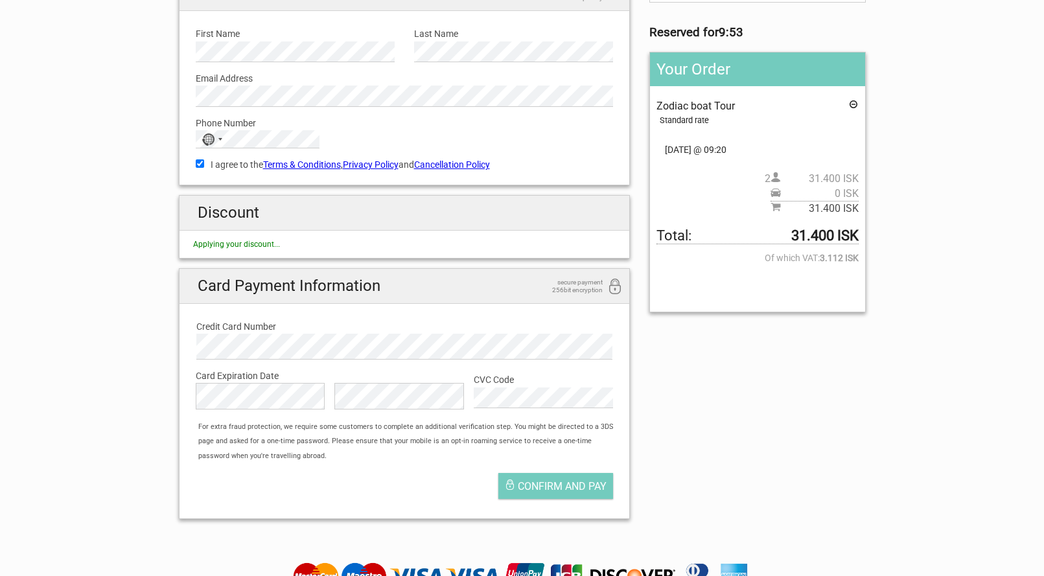
scroll to position [147, 0]
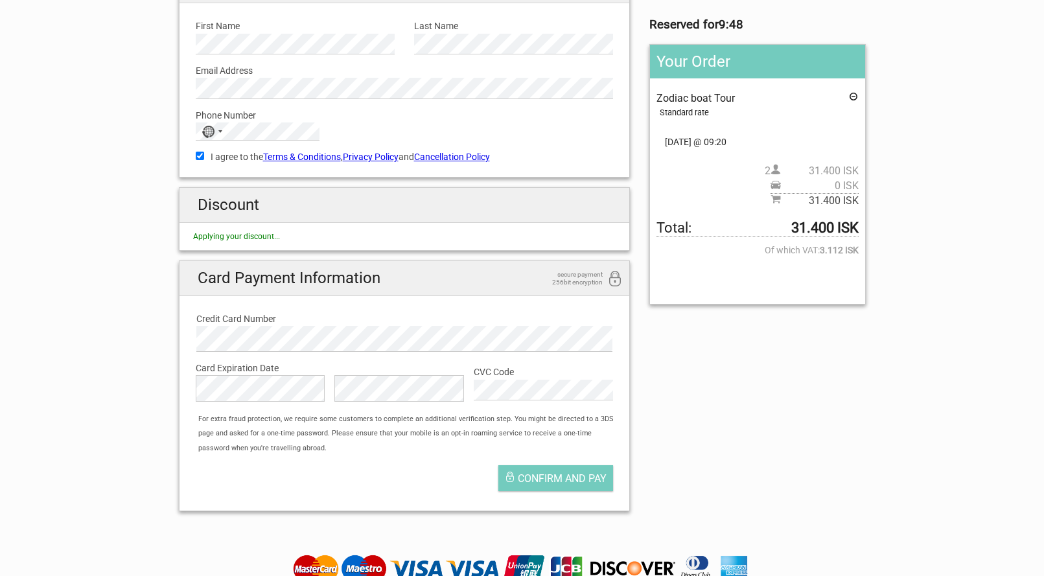
click at [460, 221] on h2 "Discount" at bounding box center [404, 205] width 450 height 34
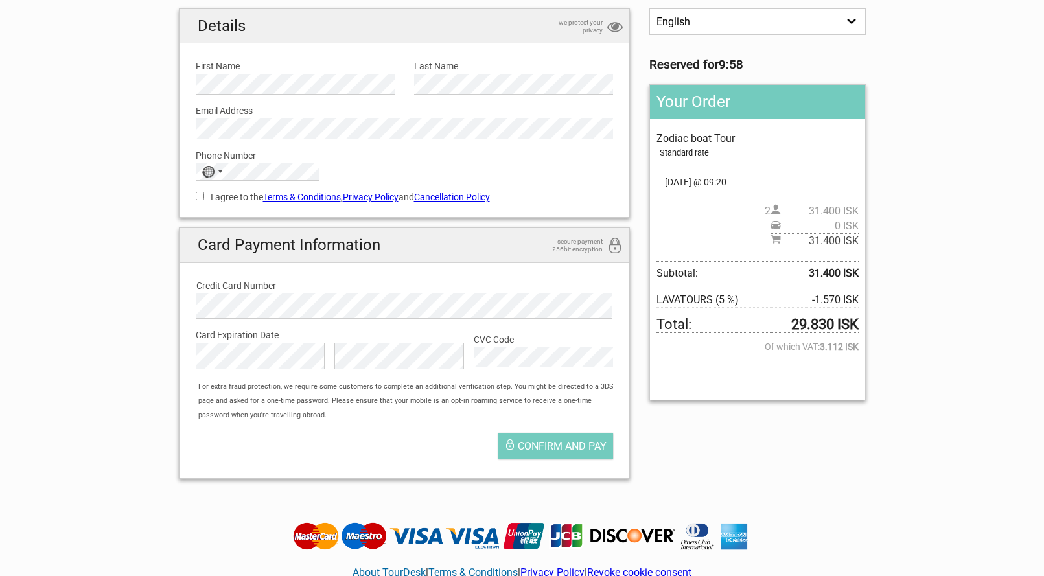
scroll to position [92, 0]
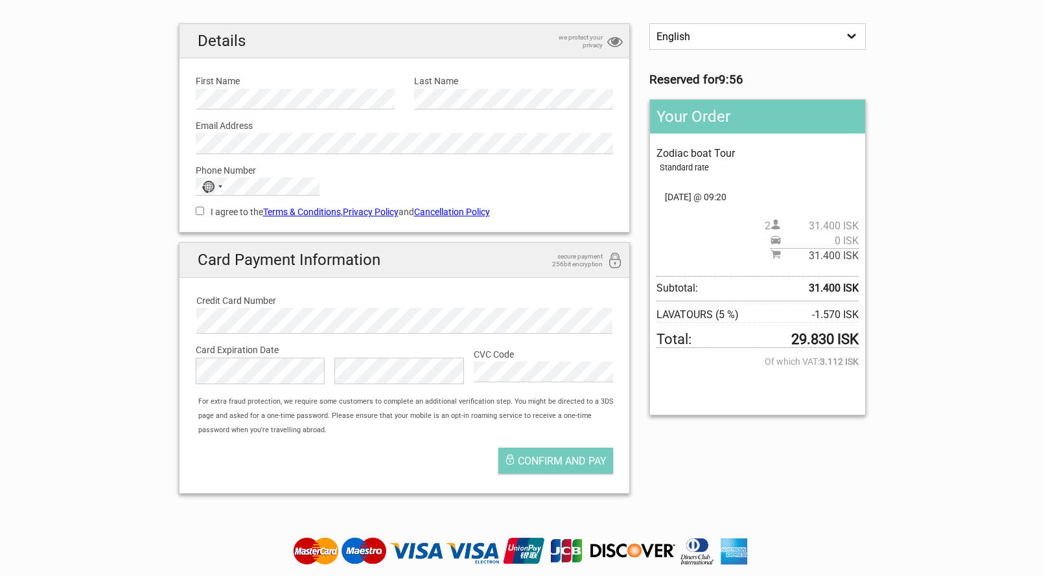
click at [199, 213] on input "I agree to the Terms & Conditions , Privacy Policy and Cancellation Policy" at bounding box center [200, 211] width 8 height 8
checkbox input "true"
click at [792, 335] on strong "29.830 ISK" at bounding box center [824, 339] width 67 height 14
drag, startPoint x: 787, startPoint y: 338, endPoint x: 858, endPoint y: 340, distance: 70.6
click at [857, 340] on span "Total: 29.830 ISK" at bounding box center [756, 339] width 201 height 15
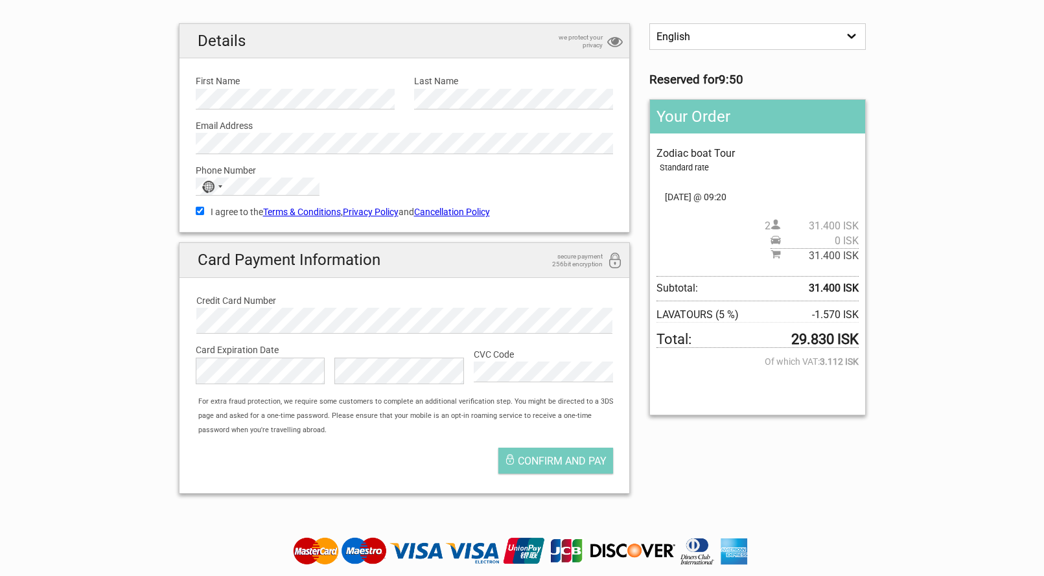
copy span "29.830 ISK"
click at [553, 469] on button "Confirm and pay" at bounding box center [555, 461] width 115 height 26
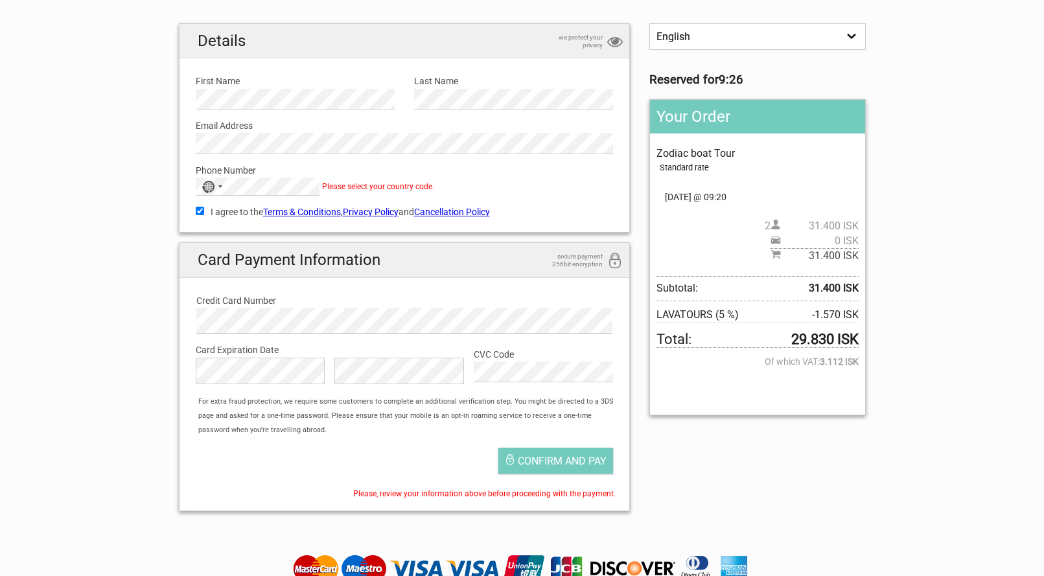
scroll to position [81, 0]
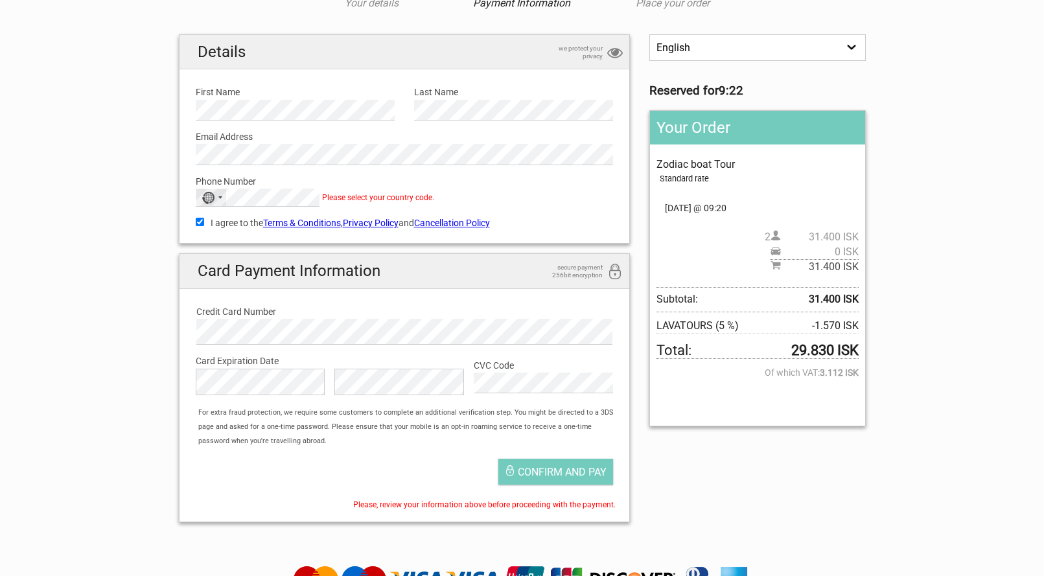
click at [209, 192] on div "No country selected" at bounding box center [207, 198] width 13 height 12
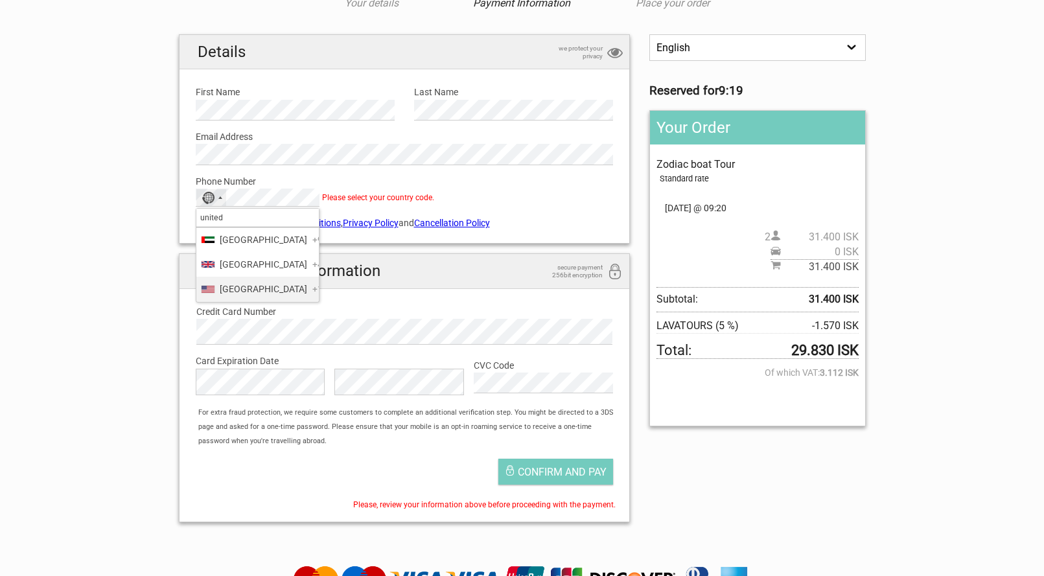
type input "united"
click at [259, 296] on span "United States" at bounding box center [263, 289] width 87 height 14
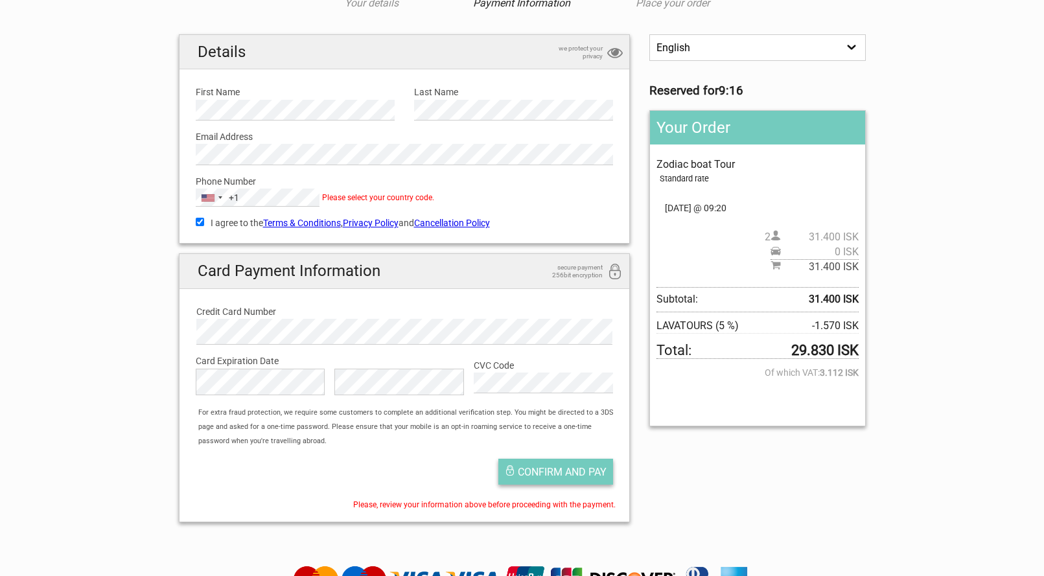
click at [564, 478] on button "Confirm and pay" at bounding box center [555, 472] width 115 height 26
